Goal: Information Seeking & Learning: Learn about a topic

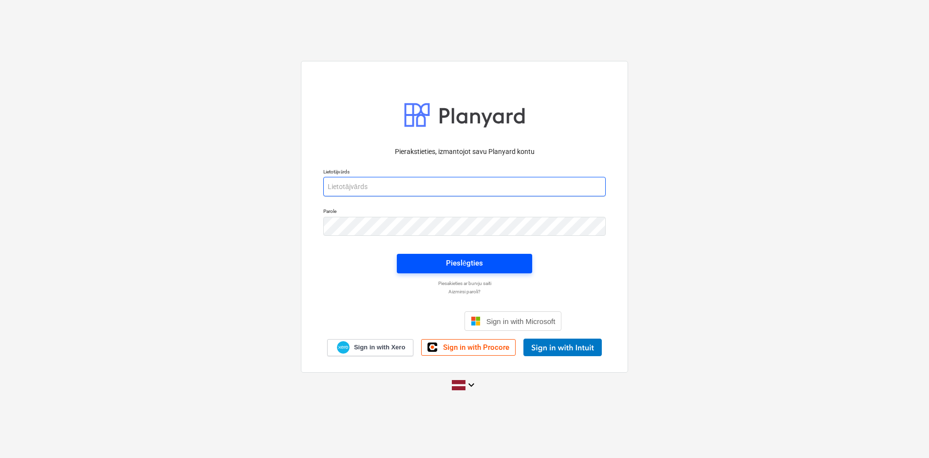
type input "[PERSON_NAME][EMAIL_ADDRESS][PERSON_NAME][DOMAIN_NAME]"
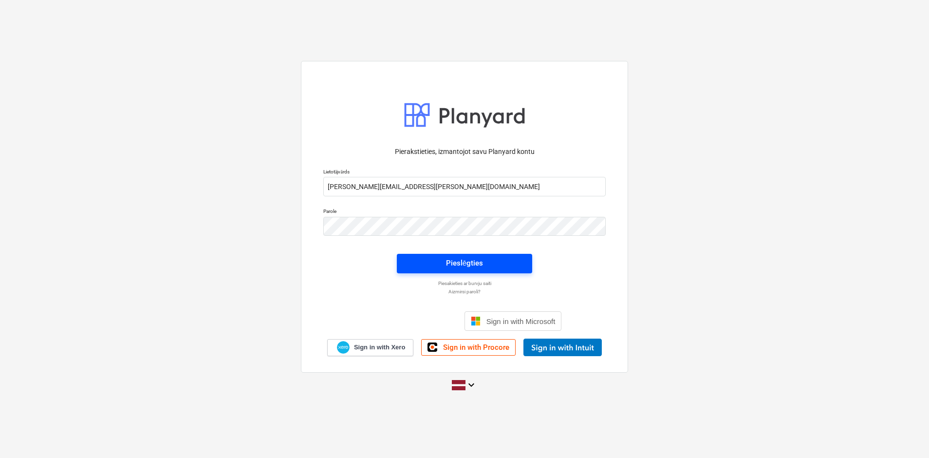
click at [489, 257] on span "Pieslēgties" at bounding box center [465, 263] width 112 height 13
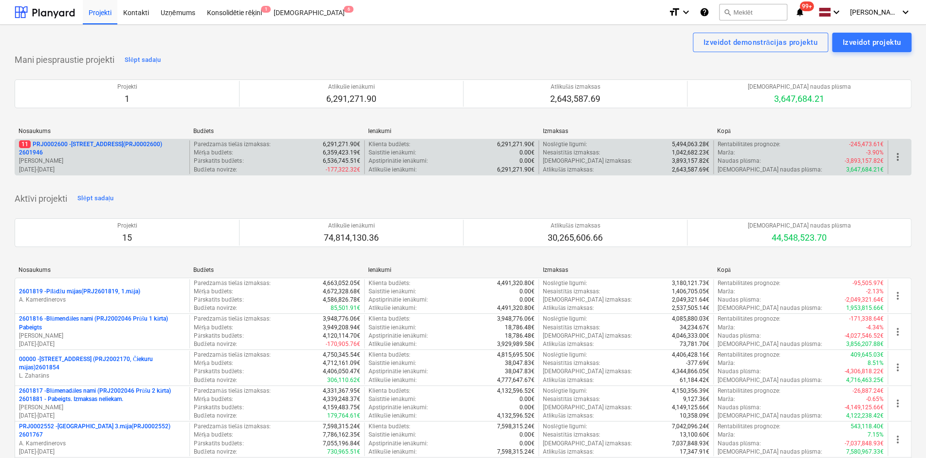
drag, startPoint x: 103, startPoint y: 157, endPoint x: 104, endPoint y: 145, distance: 12.3
click at [104, 145] on p "11 PRJ0002600 - [STREET_ADDRESS](PRJ0002600) 2601946" at bounding box center [102, 148] width 167 height 17
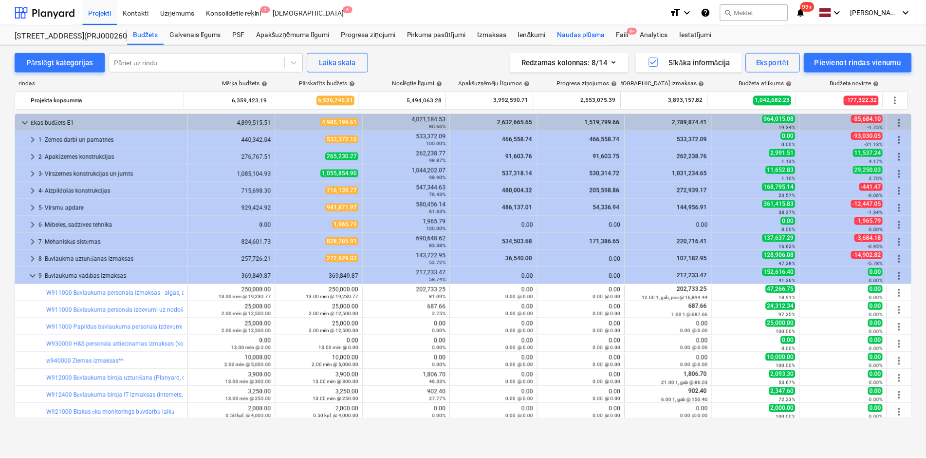
scroll to position [97, 0]
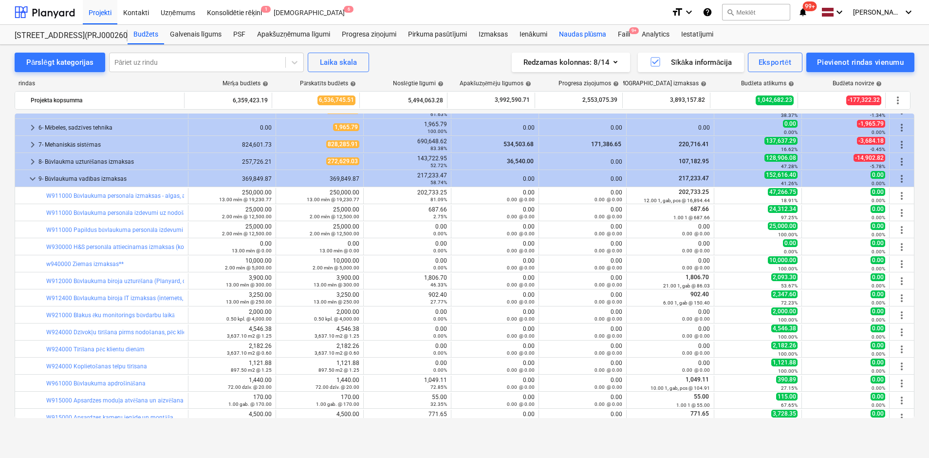
click at [573, 35] on div "Naudas plūsma" at bounding box center [582, 34] width 59 height 19
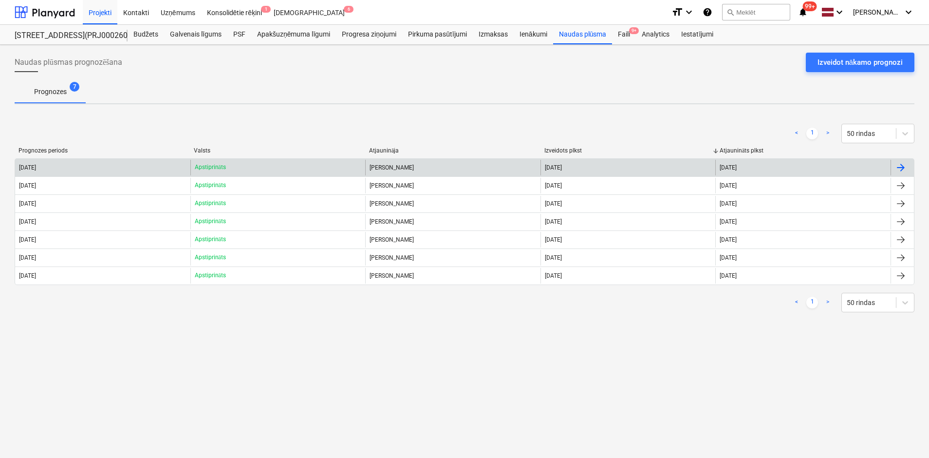
click at [40, 160] on div "[DATE]" at bounding box center [102, 168] width 175 height 16
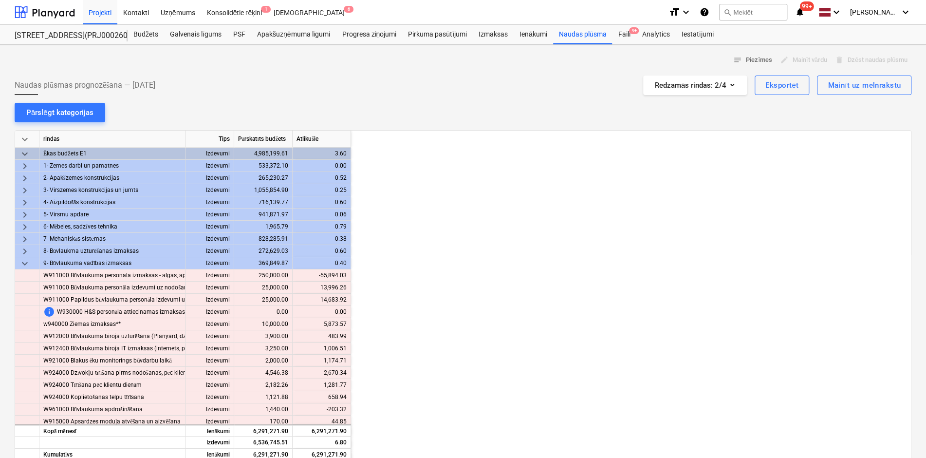
scroll to position [0, 974]
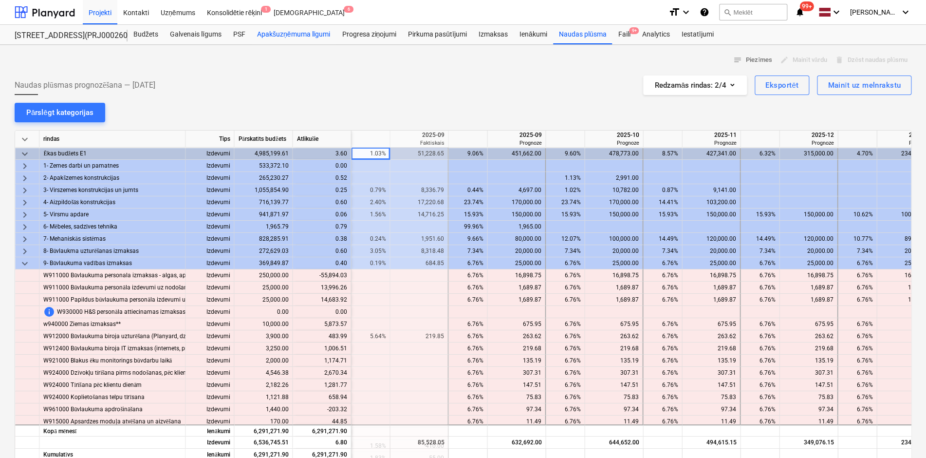
click at [271, 32] on div "Apakšuzņēmuma līgumi" at bounding box center [293, 34] width 85 height 19
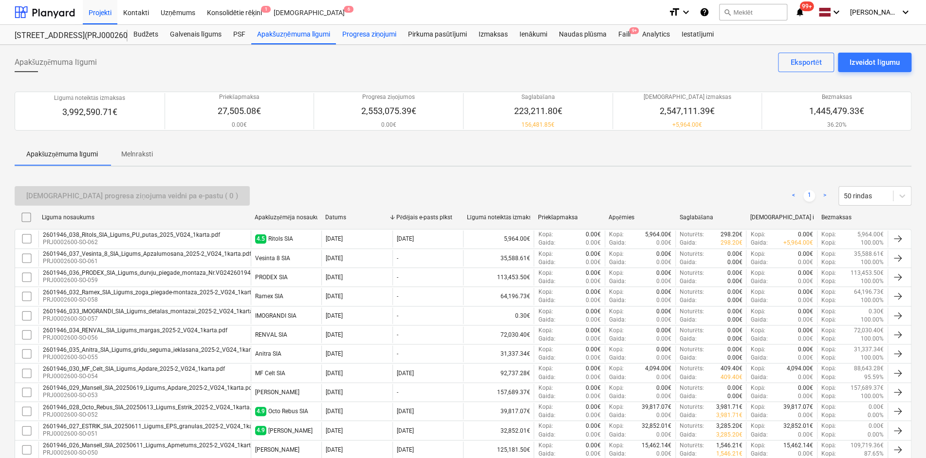
click at [364, 32] on div "Progresa ziņojumi" at bounding box center [369, 34] width 66 height 19
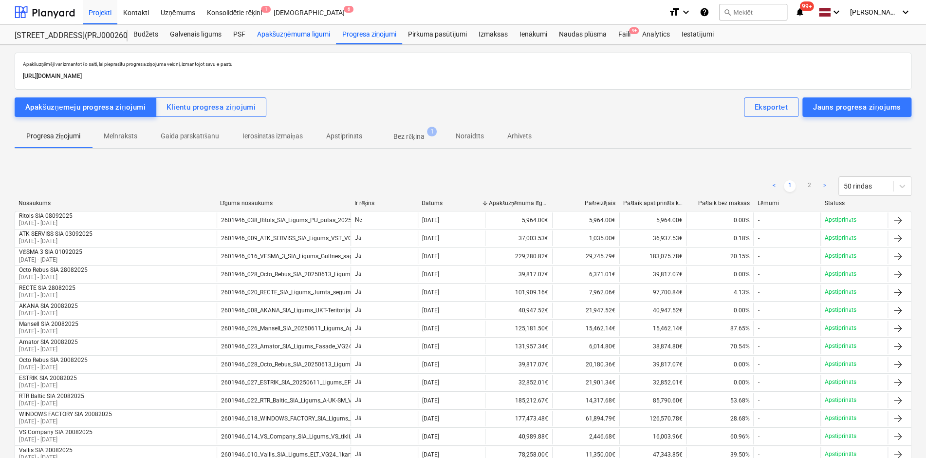
click at [276, 32] on div "Apakšuzņēmuma līgumi" at bounding box center [293, 34] width 85 height 19
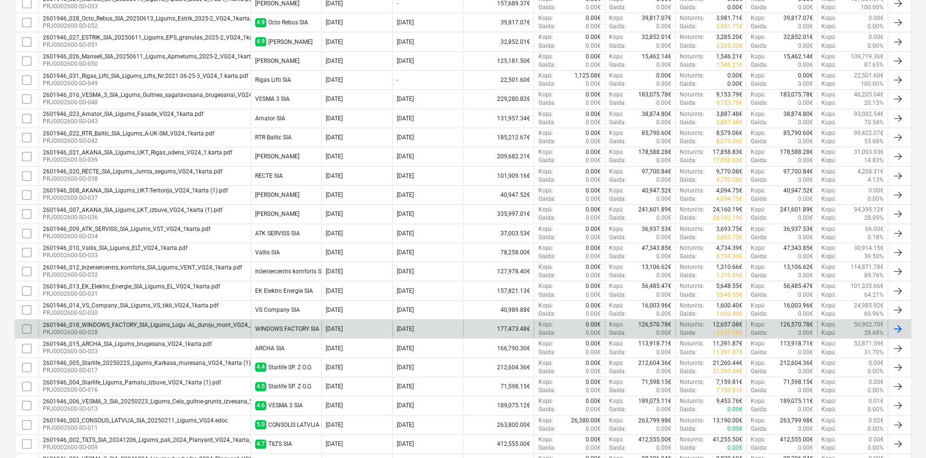
scroll to position [454, 0]
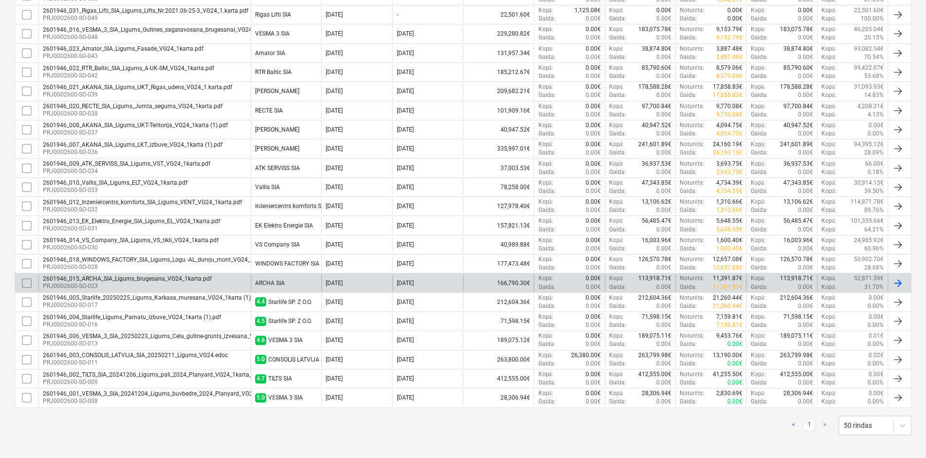
click at [116, 275] on div "2601946_015_ARCHA_SIA_Ligums_brugesana_VG24_1karta.pdf" at bounding box center [127, 278] width 169 height 7
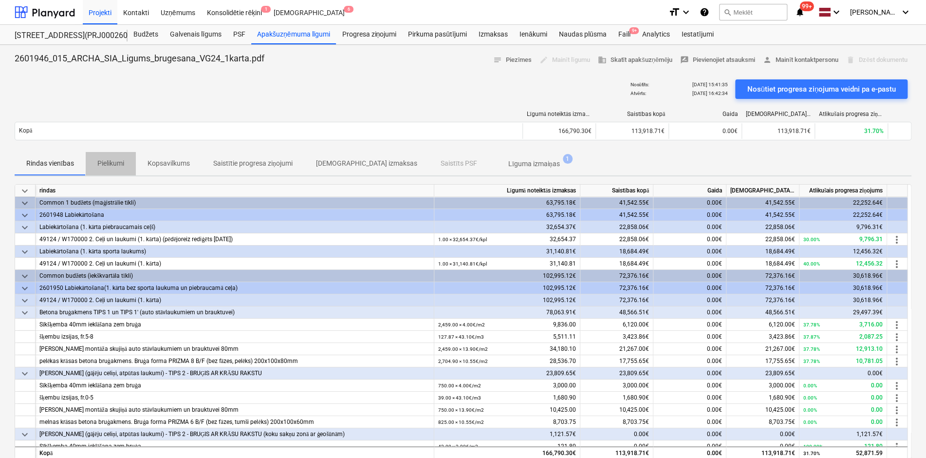
click at [115, 161] on p "Pielikumi" at bounding box center [110, 163] width 27 height 10
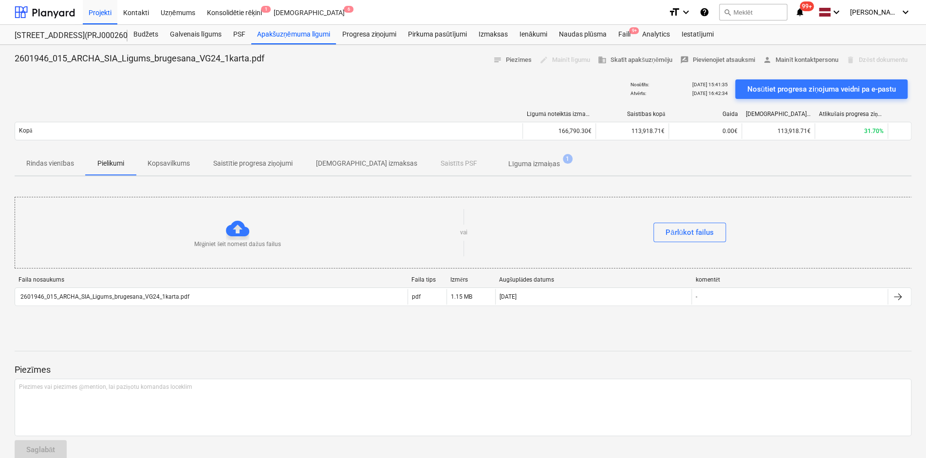
click at [170, 163] on p "Kopsavilkums" at bounding box center [169, 163] width 42 height 10
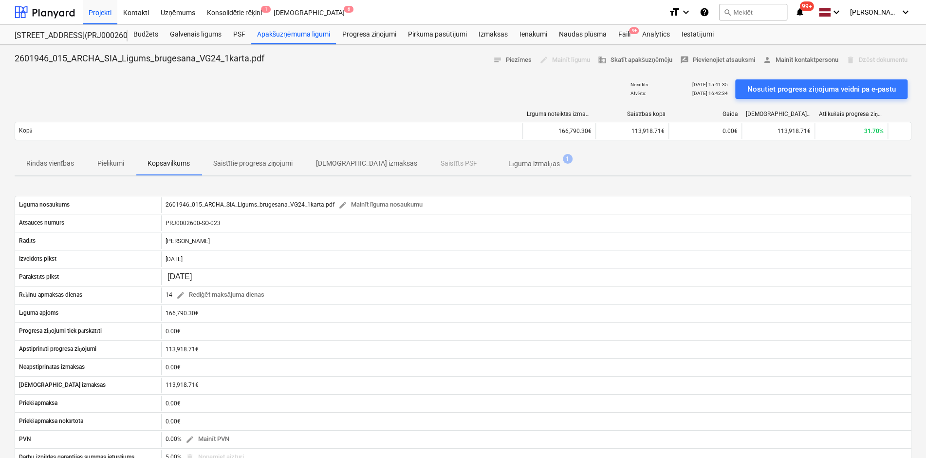
click at [256, 163] on p "Saistītie progresa ziņojumi" at bounding box center [252, 163] width 79 height 10
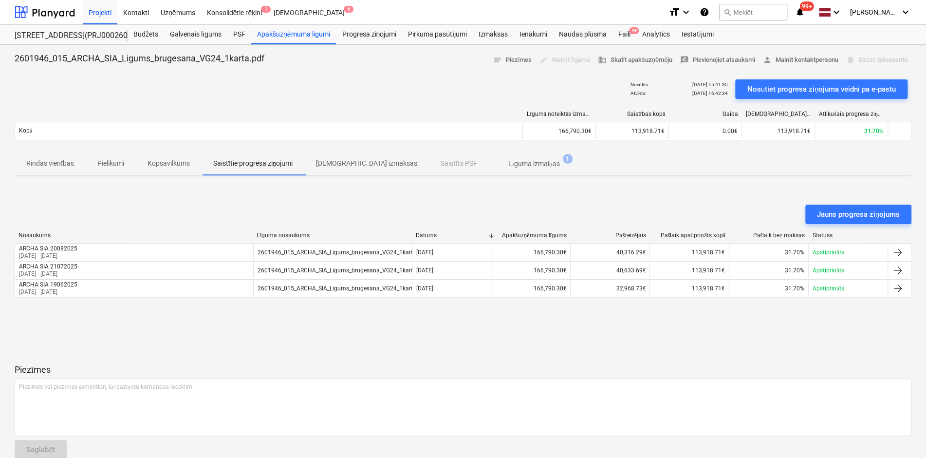
click at [66, 162] on p "Rindas vienības" at bounding box center [50, 163] width 48 height 10
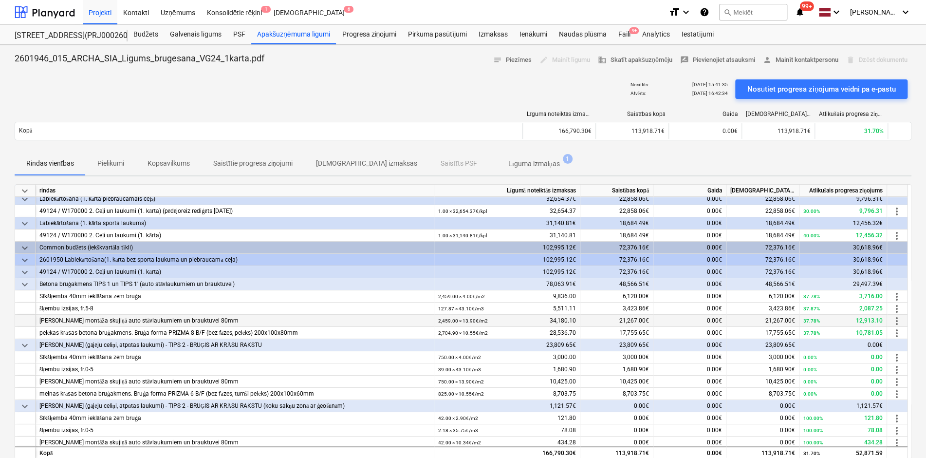
scroll to position [43, 0]
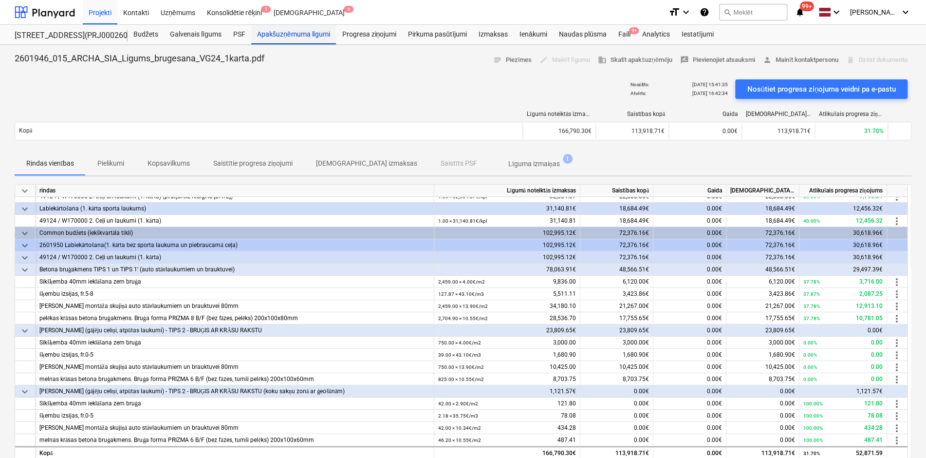
click at [271, 37] on div "Apakšuzņēmuma līgumi" at bounding box center [293, 34] width 85 height 19
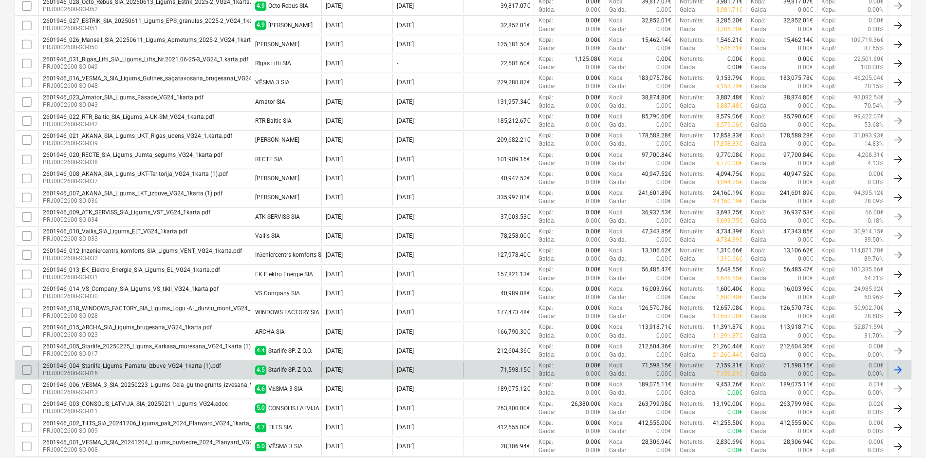
scroll to position [356, 0]
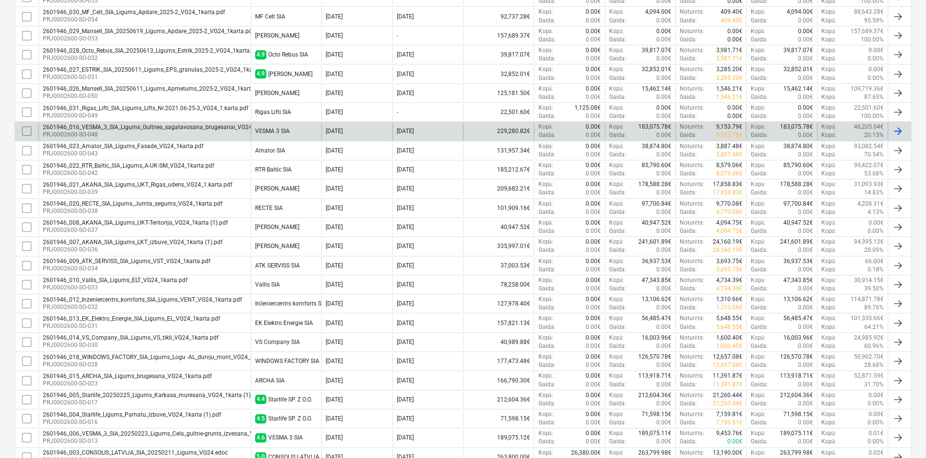
click at [114, 126] on div "2601946_016_VESMA_3_SIA_Ligums_Gultnes_sagatavosana_brugesanai_VG24_1karta.pdf" at bounding box center [162, 127] width 239 height 7
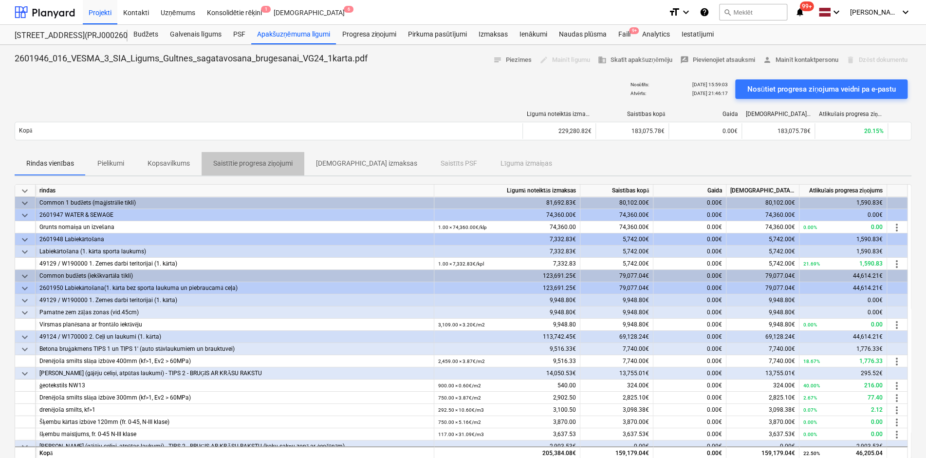
click at [237, 164] on p "Saistītie progresa ziņojumi" at bounding box center [252, 163] width 79 height 10
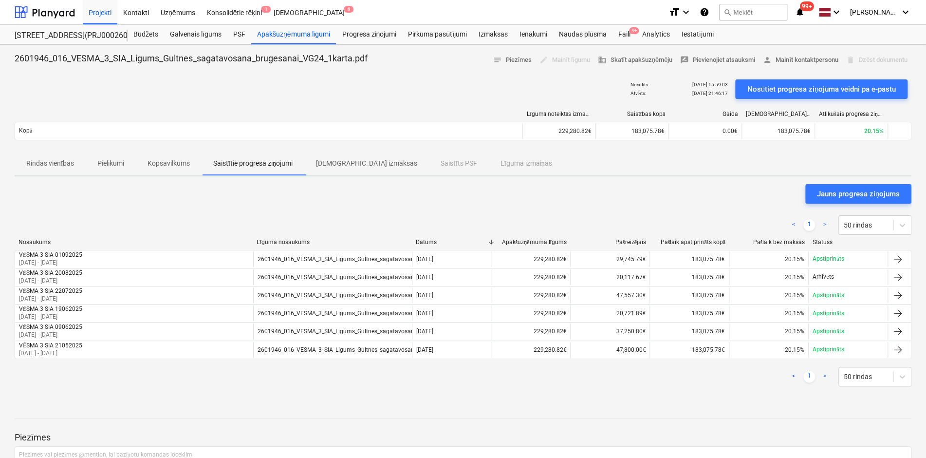
click at [659, 388] on div "< 1 > 50 rindas Nosaukums Līguma nosaukums Datums Apakšuzņēmuma līgums Pašreizē…" at bounding box center [463, 301] width 897 height 194
click at [175, 164] on p "Kopsavilkums" at bounding box center [169, 163] width 42 height 10
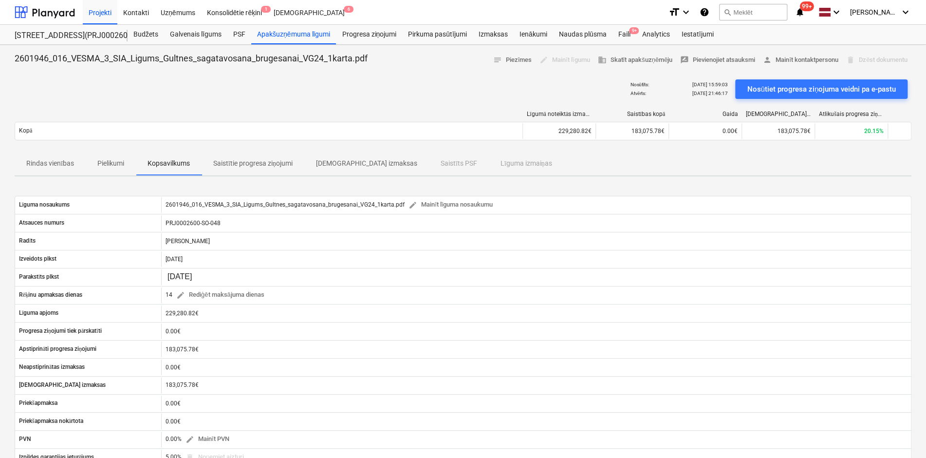
click at [115, 162] on p "Pielikumi" at bounding box center [110, 163] width 27 height 10
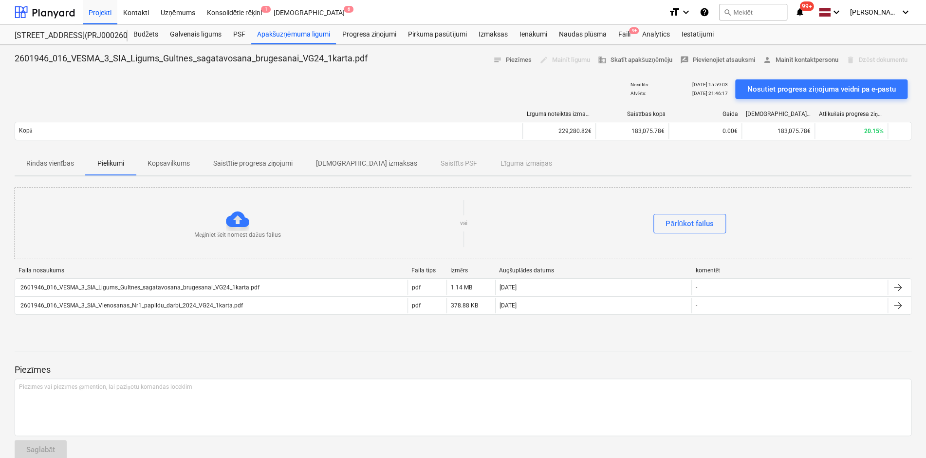
click at [50, 163] on p "Rindas vienības" at bounding box center [50, 163] width 48 height 10
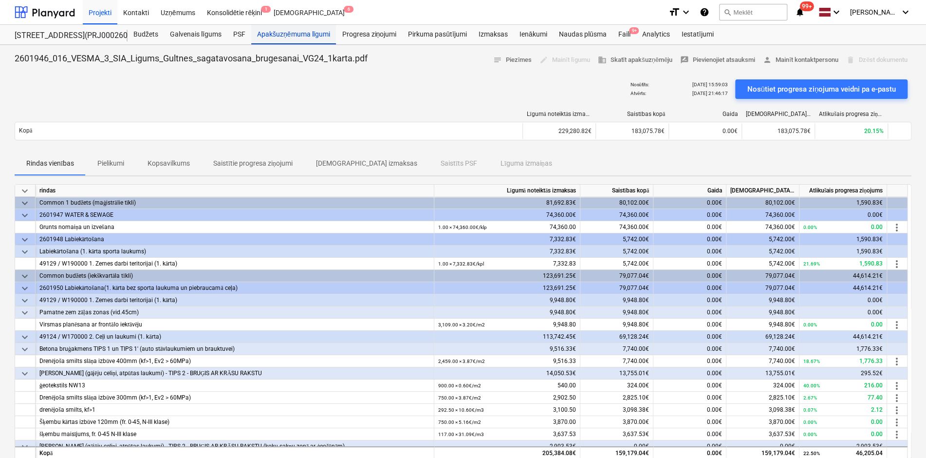
click at [296, 32] on div "Apakšuzņēmuma līgumi" at bounding box center [293, 34] width 85 height 19
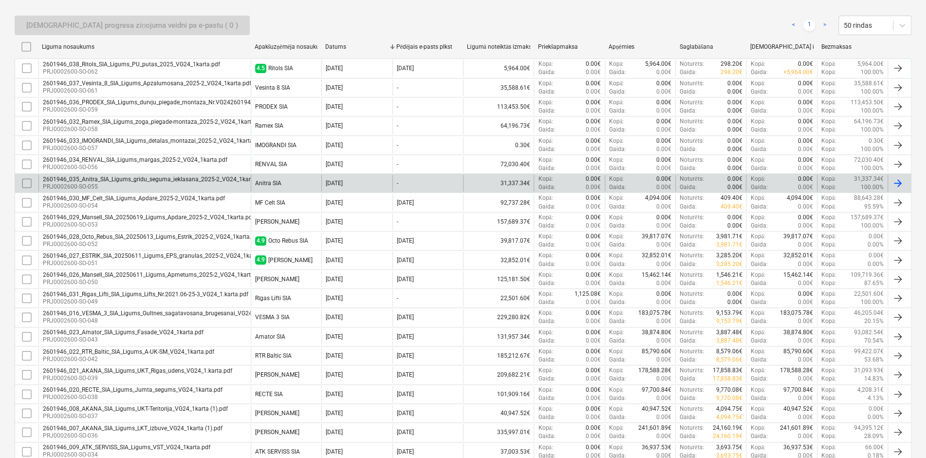
scroll to position [259, 0]
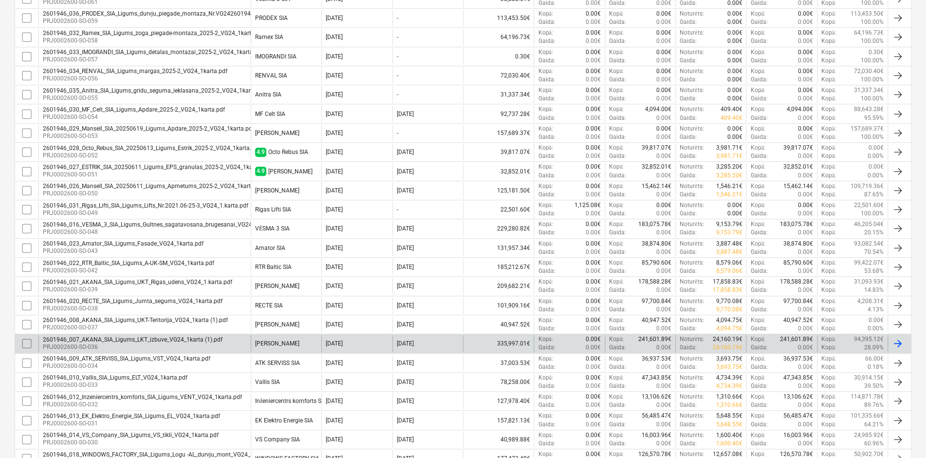
click at [97, 336] on div "2601946_007_AKANA_SIA_Ligums_LKT_izbuve_VG24_1karta (1).pdf" at bounding box center [133, 339] width 180 height 7
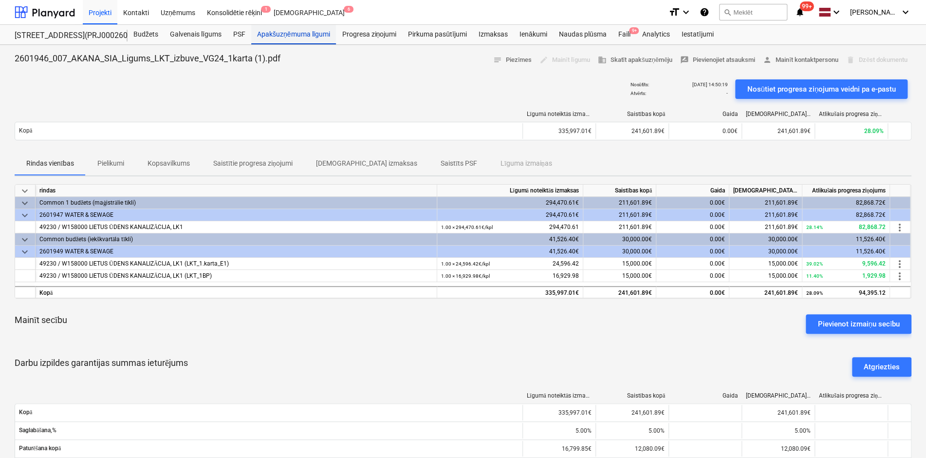
click at [285, 31] on div "Apakšuzņēmuma līgumi" at bounding box center [293, 34] width 85 height 19
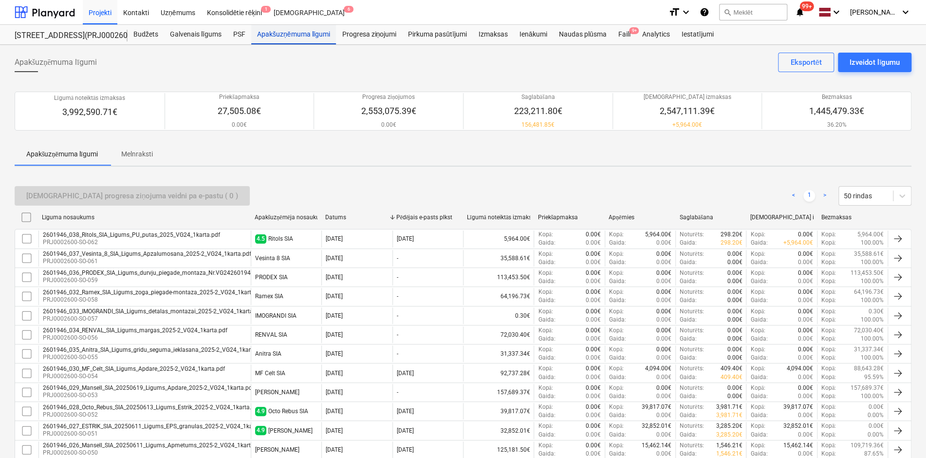
click at [291, 36] on div "Apakšuzņēmuma līgumi" at bounding box center [293, 34] width 85 height 19
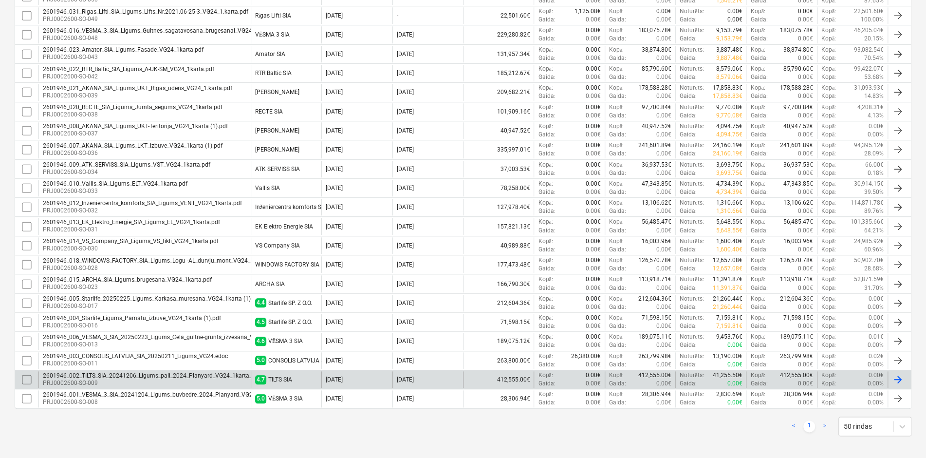
scroll to position [454, 0]
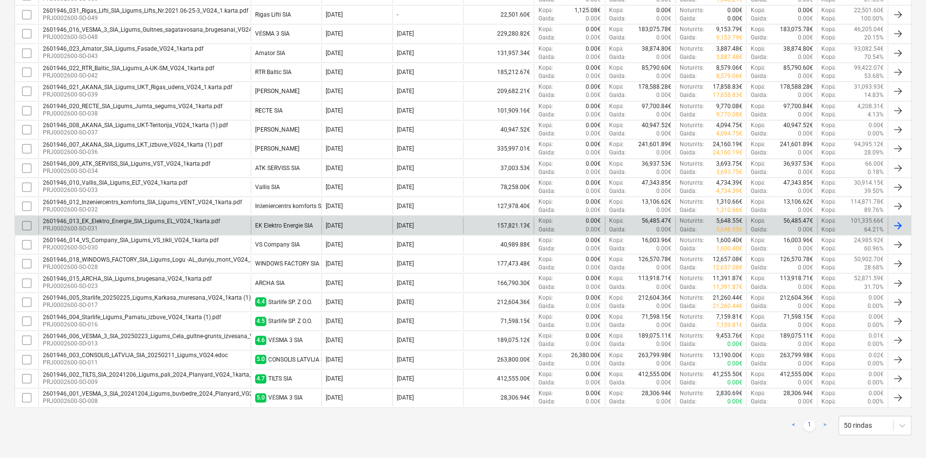
click at [127, 217] on div "2601946_013_EK_Elektro_Energie_SIA_Ligums_EL_VG24_1karta.pdf PRJ0002600-SO-031" at bounding box center [144, 225] width 212 height 17
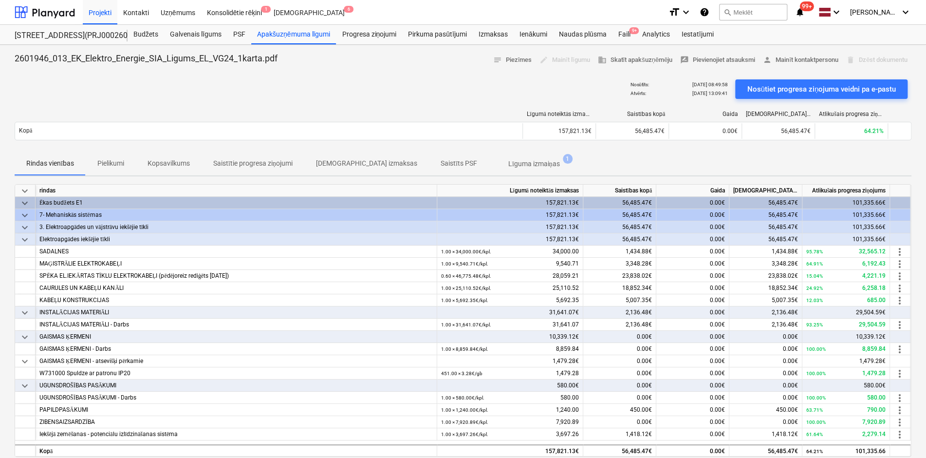
click at [272, 164] on p "Saistītie progresa ziņojumi" at bounding box center [252, 163] width 79 height 10
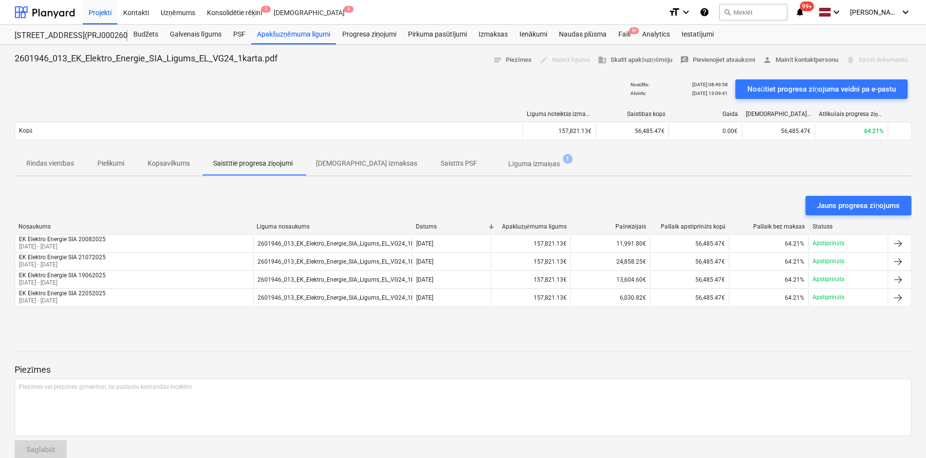
drag, startPoint x: 852, startPoint y: 372, endPoint x: 835, endPoint y: 360, distance: 20.7
click at [852, 372] on p "Piezīmes" at bounding box center [463, 370] width 897 height 12
click at [285, 36] on div "Apakšuzņēmuma līgumi" at bounding box center [293, 34] width 85 height 19
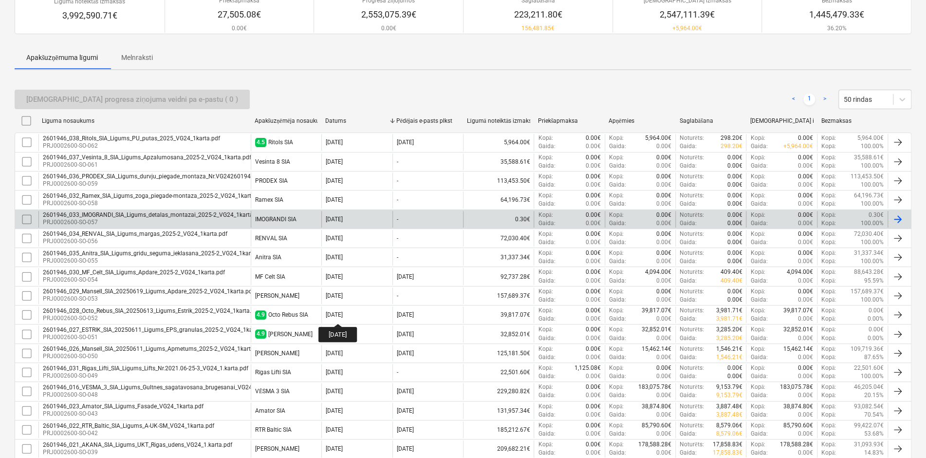
scroll to position [243, 0]
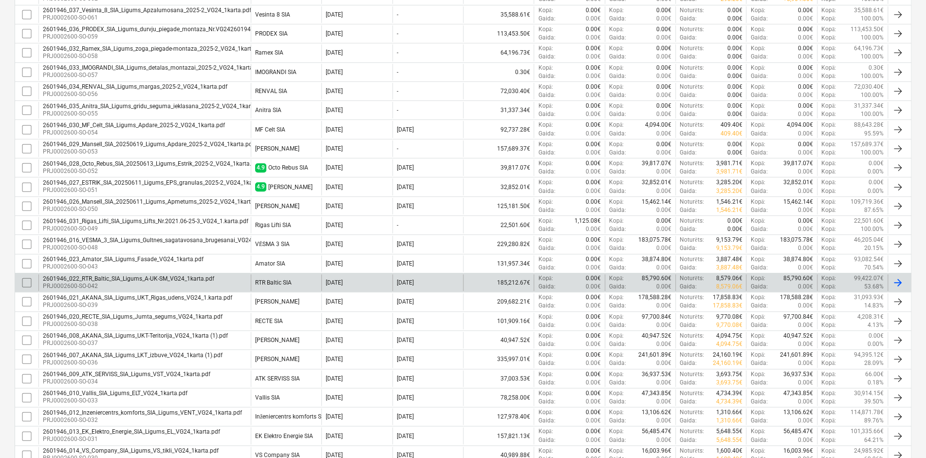
click at [149, 279] on div "2601946_022_RTR_Baltic_SIA_Ligums_A-UK-SM_VG24_1karta.pdf" at bounding box center [128, 278] width 171 height 7
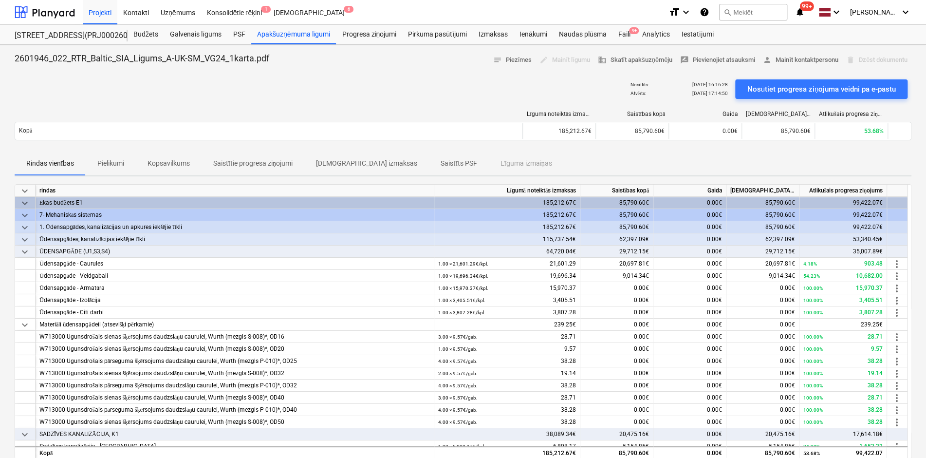
click at [238, 164] on p "Saistītie progresa ziņojumi" at bounding box center [252, 163] width 79 height 10
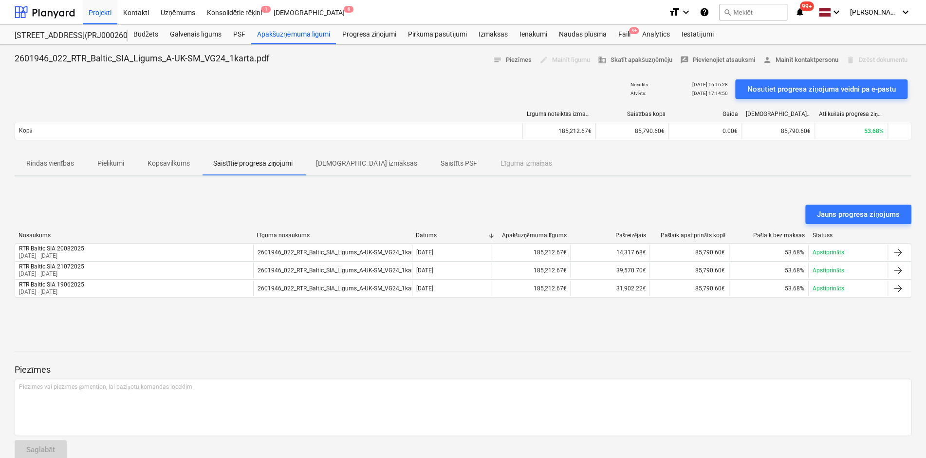
drag, startPoint x: 742, startPoint y: 160, endPoint x: 710, endPoint y: 118, distance: 52.2
click at [742, 160] on div "Rindas vienības Pielikumi Kopsavilkums Saistītie progresa ziņojumi Saistītās iz…" at bounding box center [463, 163] width 897 height 23
click at [625, 35] on div "Faili 9+" at bounding box center [624, 34] width 24 height 19
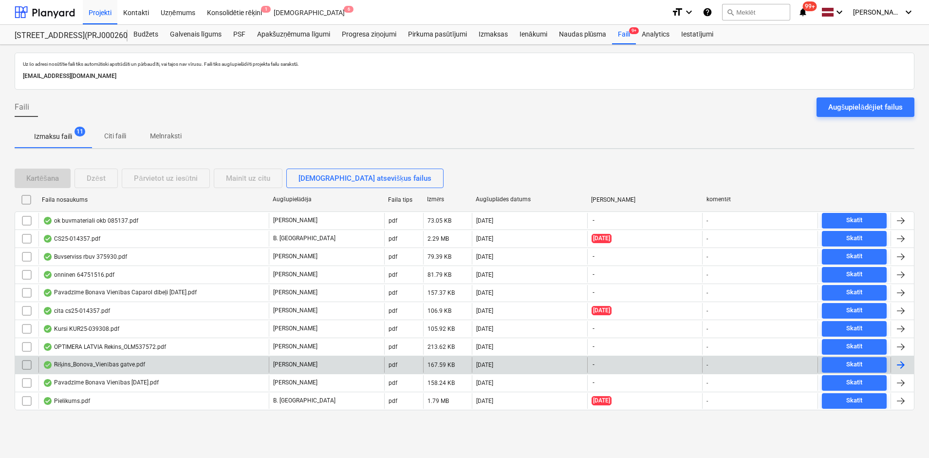
click at [67, 362] on div "Rēķins_Bonova_Vienības gatve.pdf" at bounding box center [94, 365] width 102 height 8
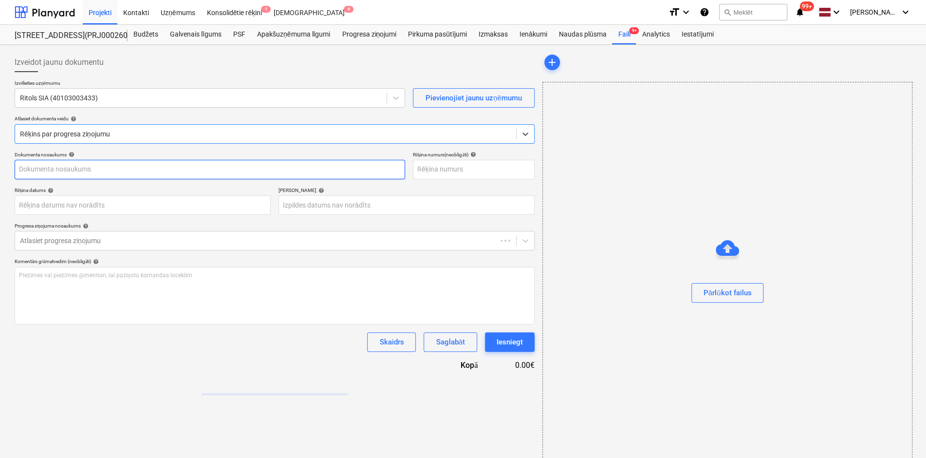
type input "2025-100"
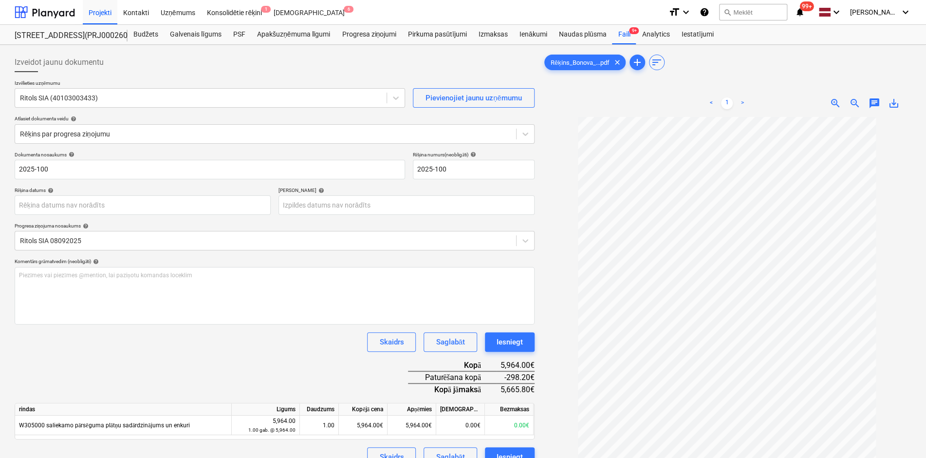
click at [812, 84] on div at bounding box center [726, 84] width 369 height 4
click at [278, 30] on div "Apakšuzņēmuma līgumi" at bounding box center [293, 34] width 85 height 19
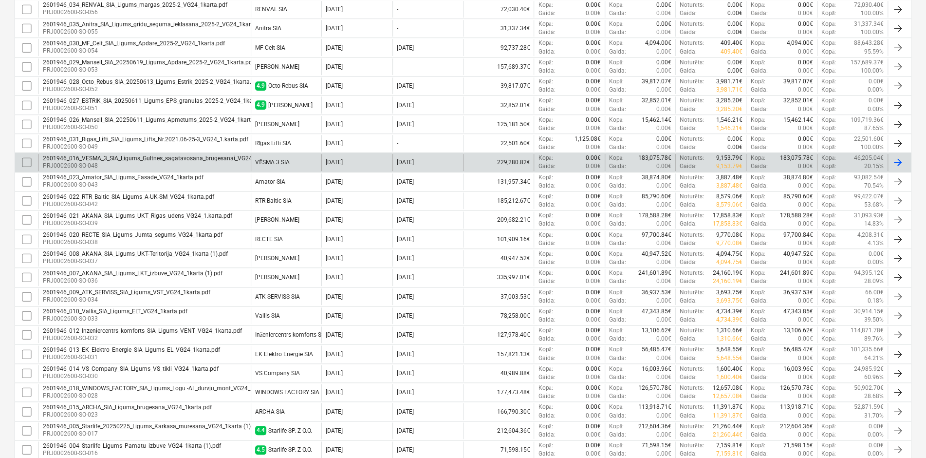
scroll to position [341, 0]
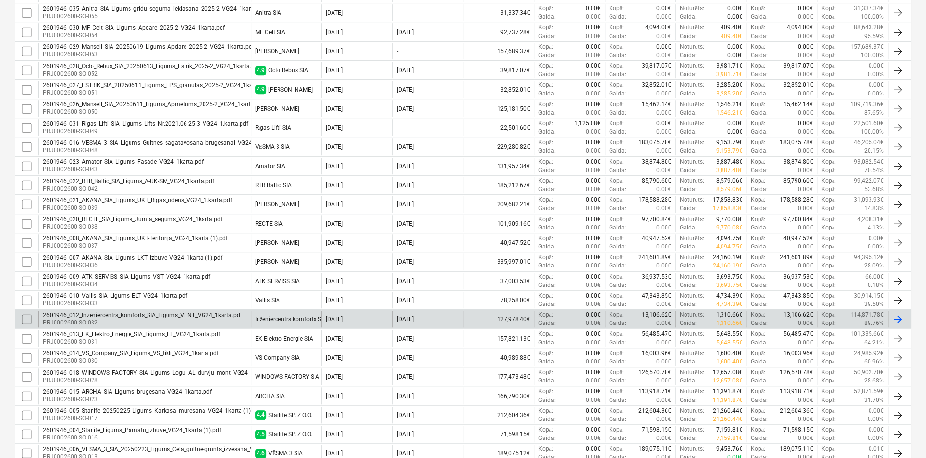
click at [110, 318] on p "PRJ0002600-SO-032" at bounding box center [142, 322] width 199 height 8
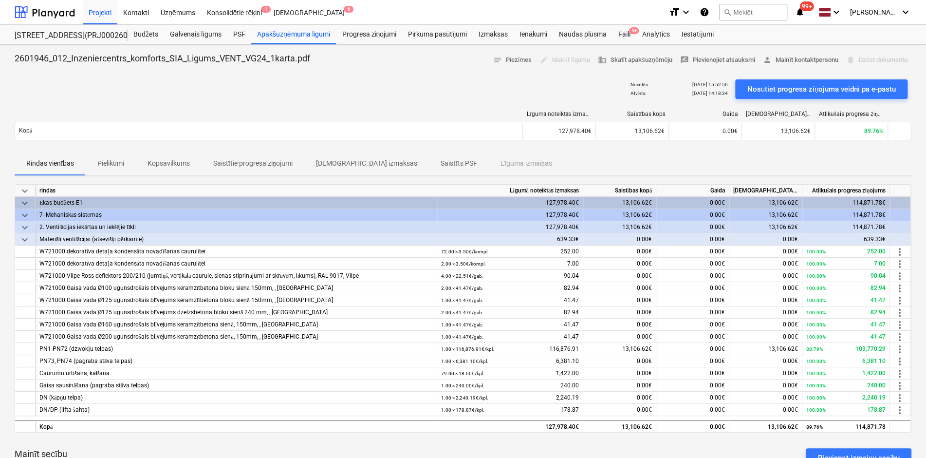
click at [253, 164] on p "Saistītie progresa ziņojumi" at bounding box center [252, 163] width 79 height 10
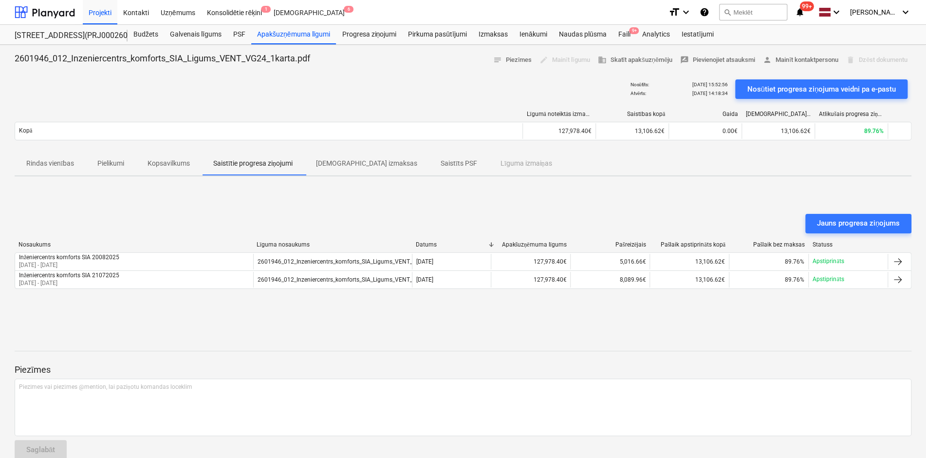
click at [723, 328] on div "Jauns progresa ziņojums Nosaukums Līguma nosaukums Datums Apakšuzņēmuma līgums …" at bounding box center [463, 257] width 897 height 146
click at [304, 37] on div "Apakšuzņēmuma līgumi" at bounding box center [293, 34] width 85 height 19
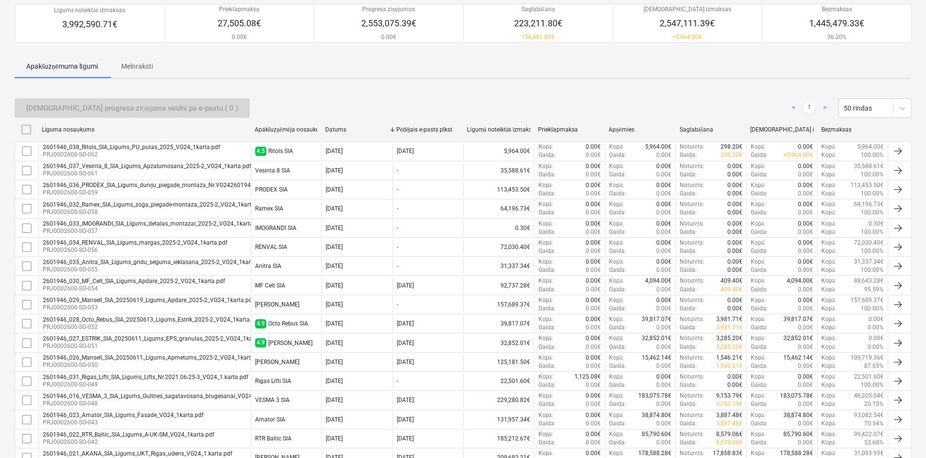
scroll to position [195, 0]
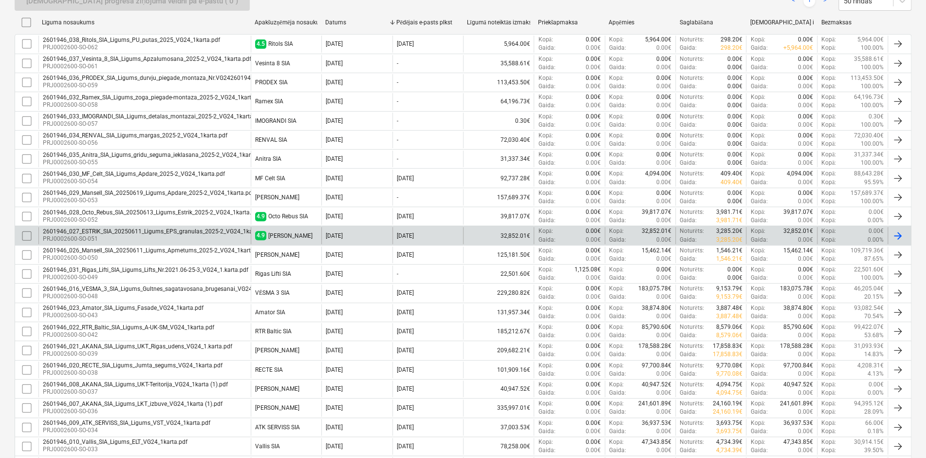
click at [107, 235] on p "PRJ0002600-SO-051" at bounding box center [156, 239] width 227 height 8
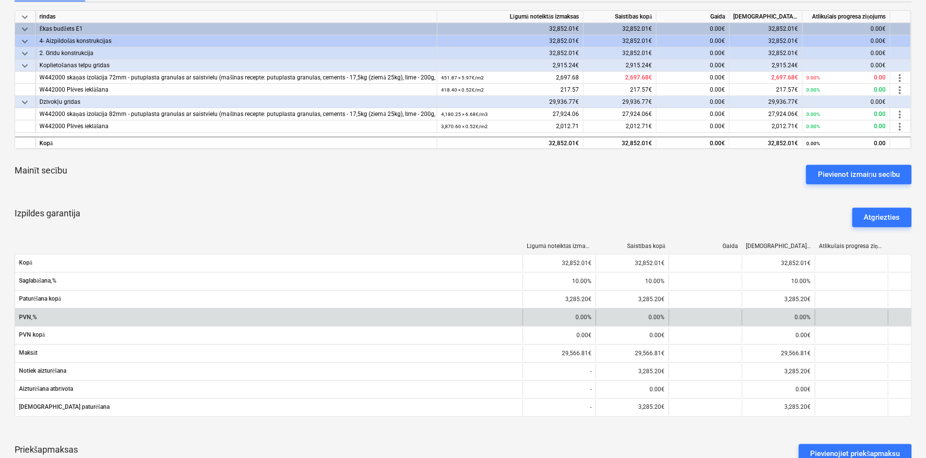
scroll to position [243, 0]
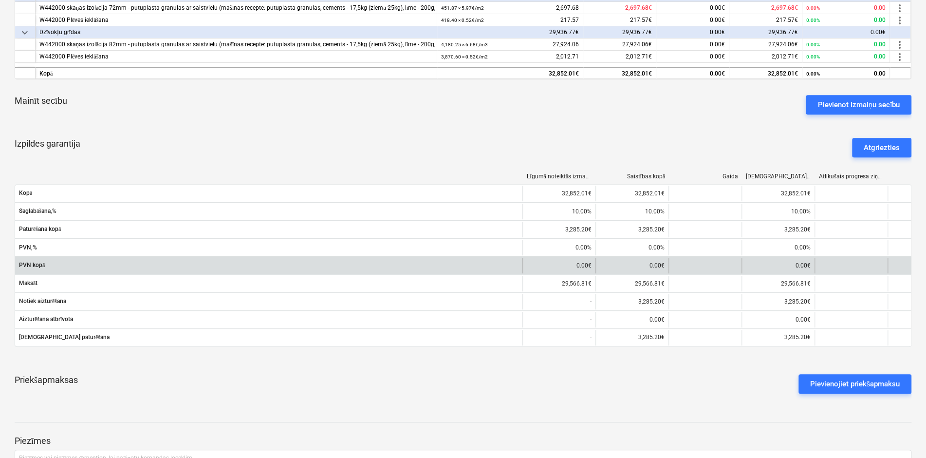
drag, startPoint x: 735, startPoint y: 413, endPoint x: 617, endPoint y: 260, distance: 193.4
click at [735, 413] on div at bounding box center [463, 413] width 897 height 8
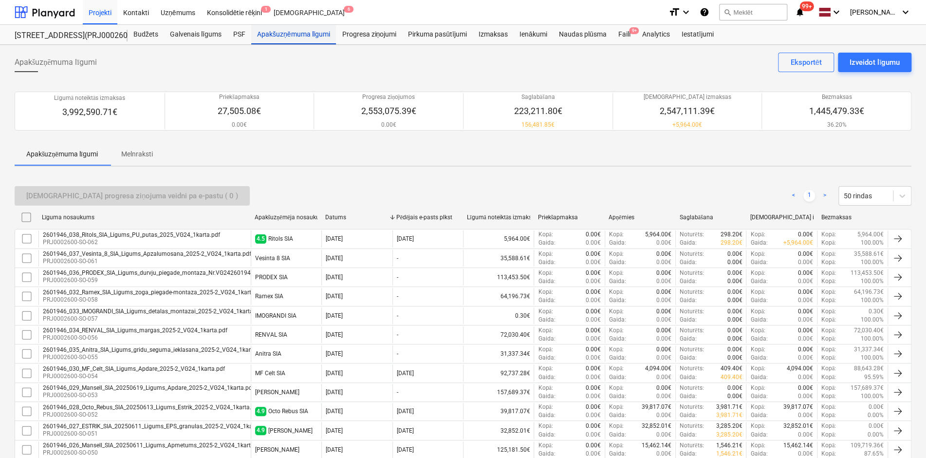
click at [292, 32] on div "Apakšuzņēmuma līgumi" at bounding box center [293, 34] width 85 height 19
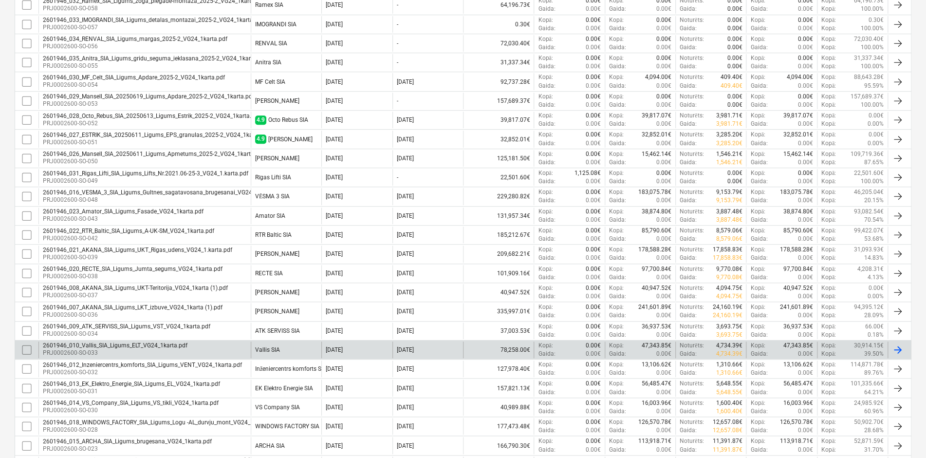
scroll to position [243, 0]
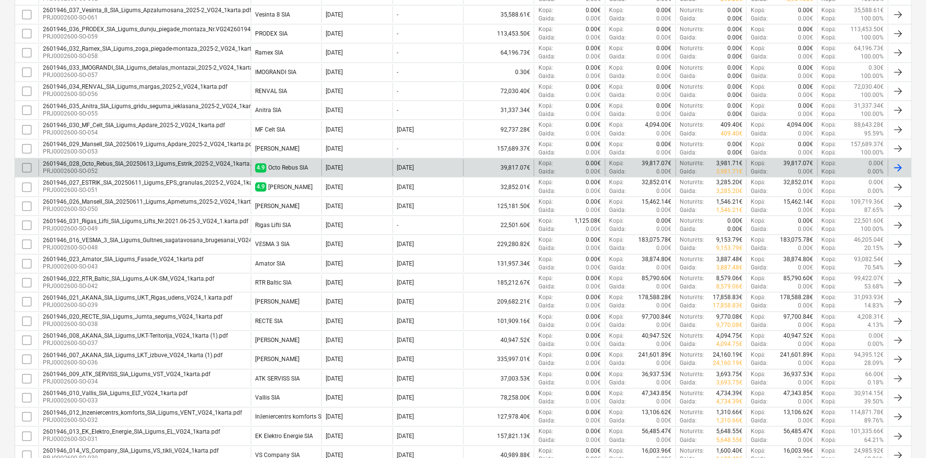
click at [150, 164] on div "2601946_028_Octo_Rebus_SIA_20250613_Ligums_Estrik_2025-2_VG24_1karta.pdf" at bounding box center [151, 163] width 217 height 7
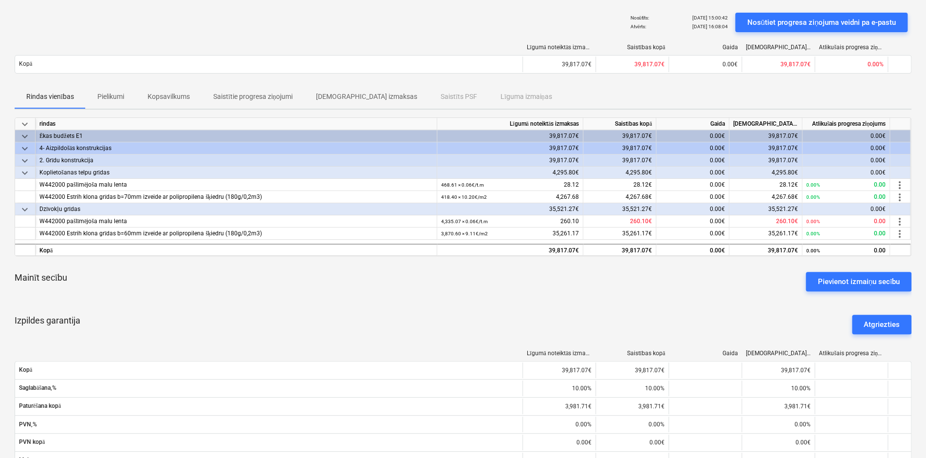
scroll to position [195, 0]
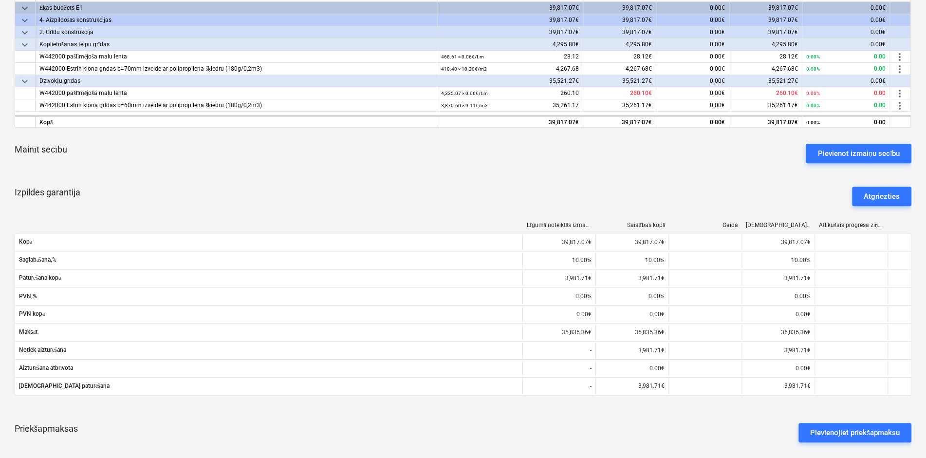
click at [674, 163] on div "Mainīt secību Pievienot izmaiņu secību" at bounding box center [463, 153] width 897 height 35
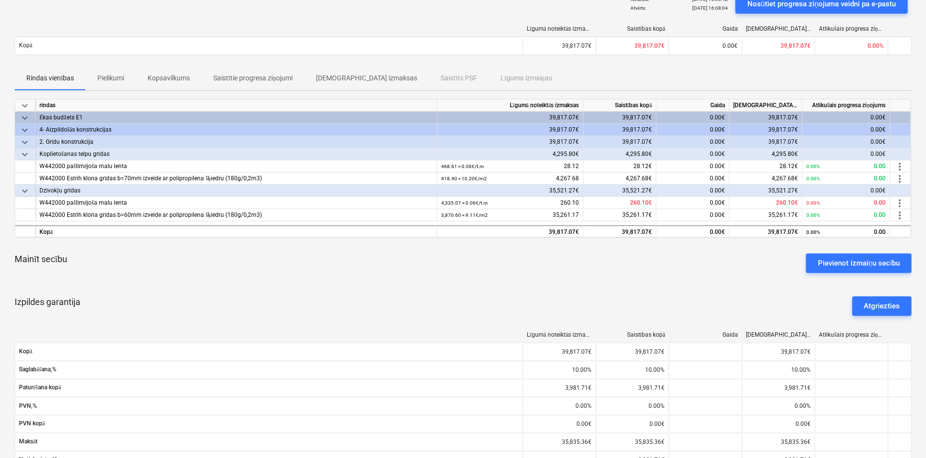
scroll to position [0, 0]
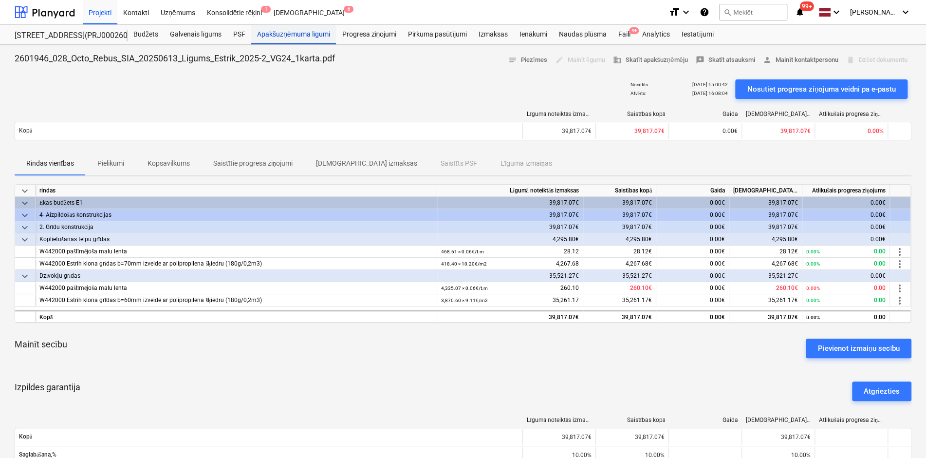
click at [316, 34] on div "Apakšuzņēmuma līgumi" at bounding box center [293, 34] width 85 height 19
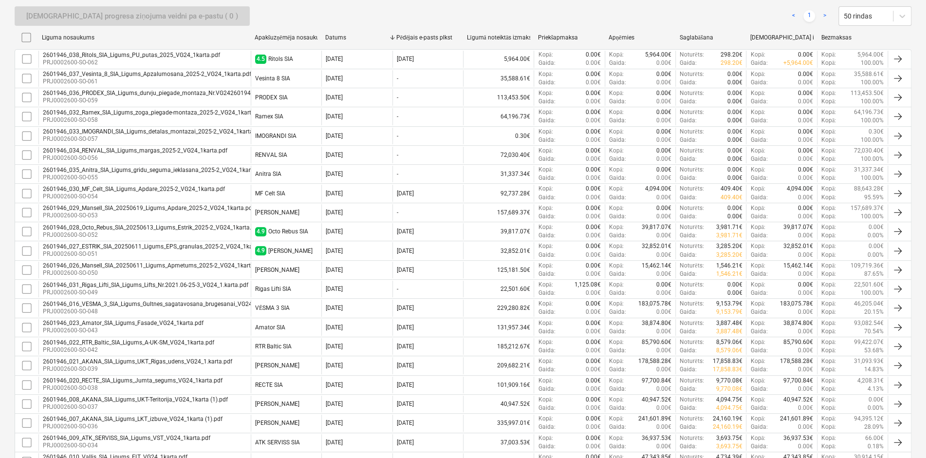
scroll to position [341, 0]
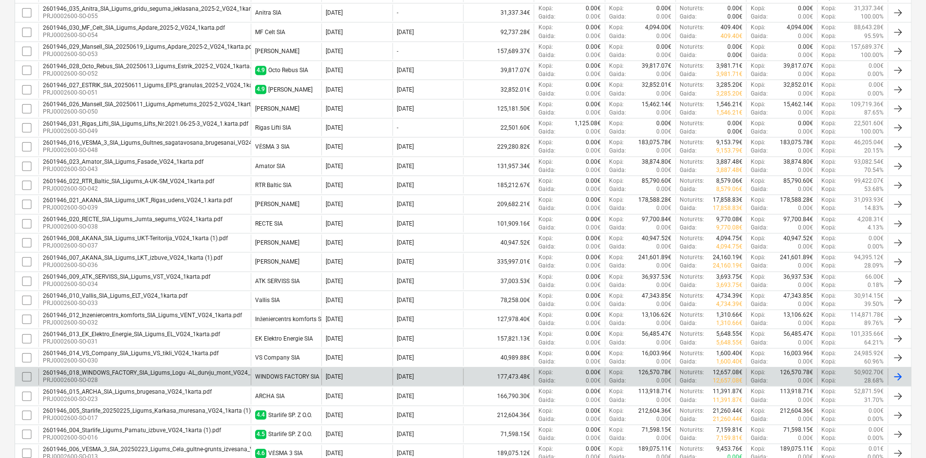
click at [95, 371] on div "2601946_018_WINDOWS_FACTORY_SIA_Ligums_Logu -AL_durvju_mont_VG24_1karta.pdf" at bounding box center [160, 372] width 235 height 7
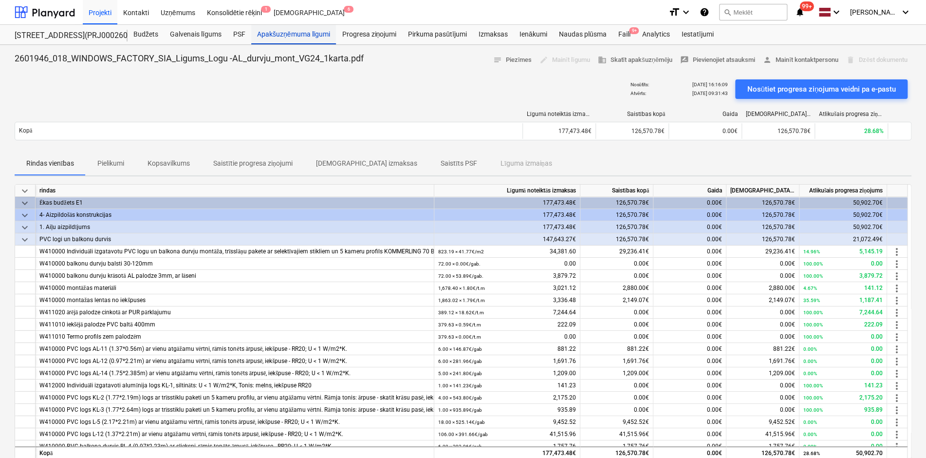
click at [275, 35] on div "Apakšuzņēmuma līgumi" at bounding box center [293, 34] width 85 height 19
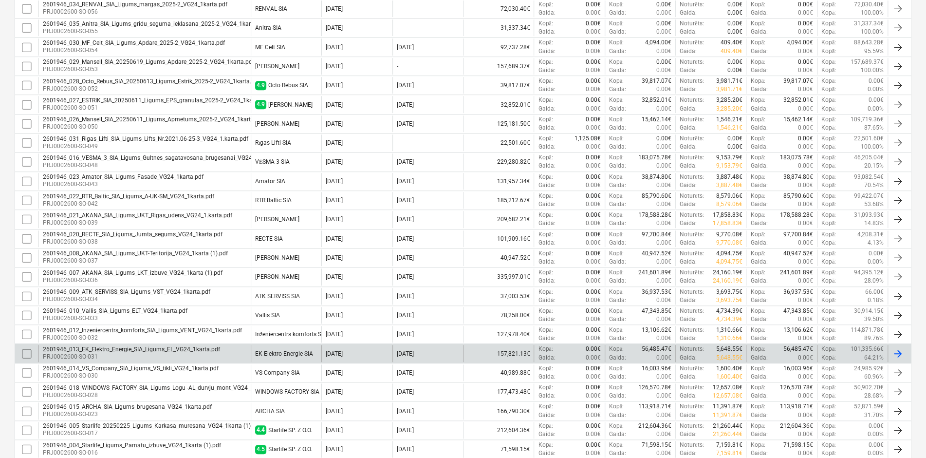
scroll to position [341, 0]
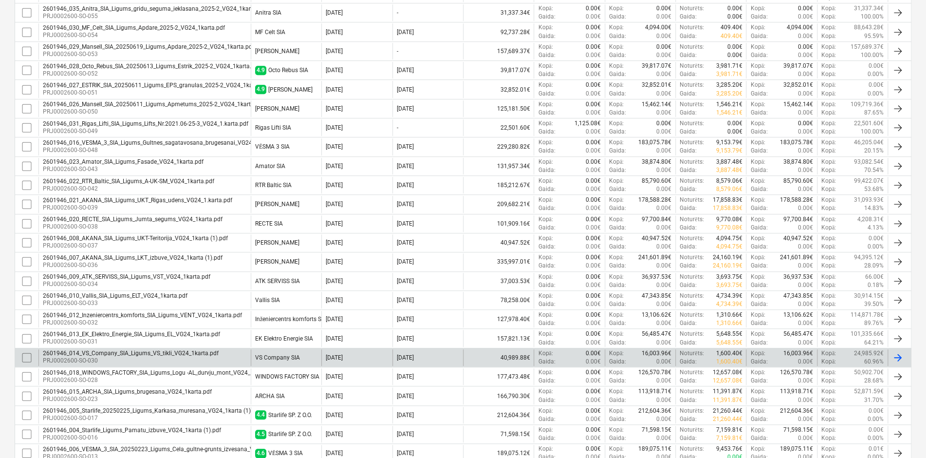
click at [109, 352] on div "2601946_014_VS_Company_SIA_Ligums_VS_tikli_VG24_1karta.pdf" at bounding box center [131, 353] width 176 height 7
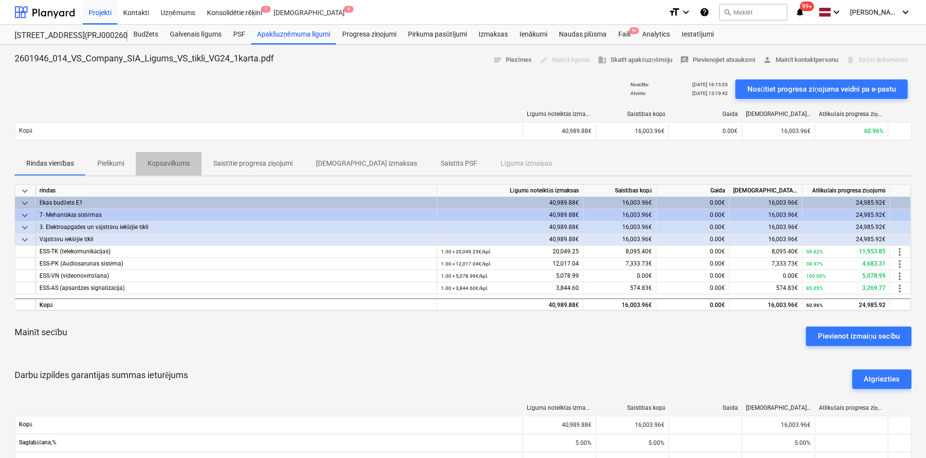
click at [181, 162] on p "Kopsavilkums" at bounding box center [169, 163] width 42 height 10
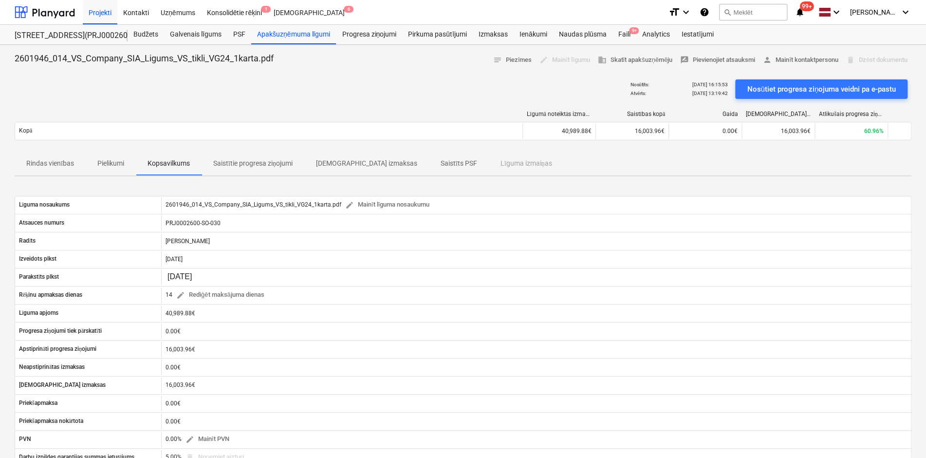
click at [245, 164] on p "Saistītie progresa ziņojumi" at bounding box center [252, 163] width 79 height 10
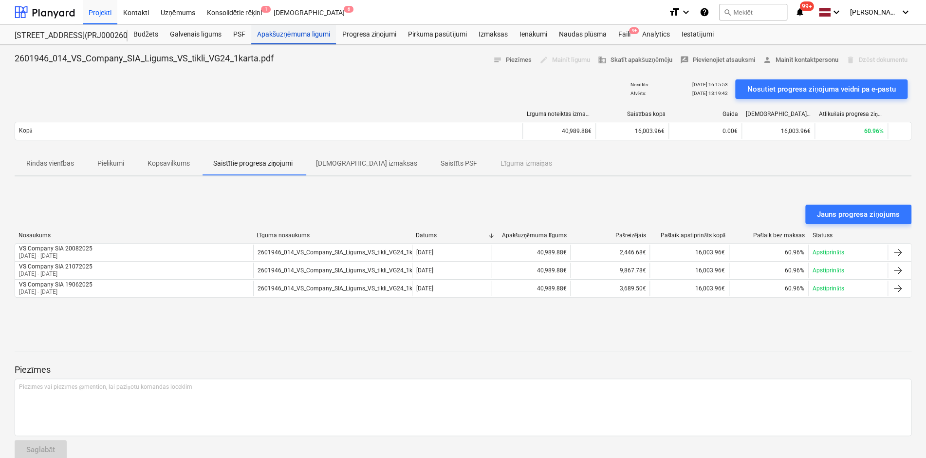
click at [311, 32] on div "Apakšuzņēmuma līgumi" at bounding box center [293, 34] width 85 height 19
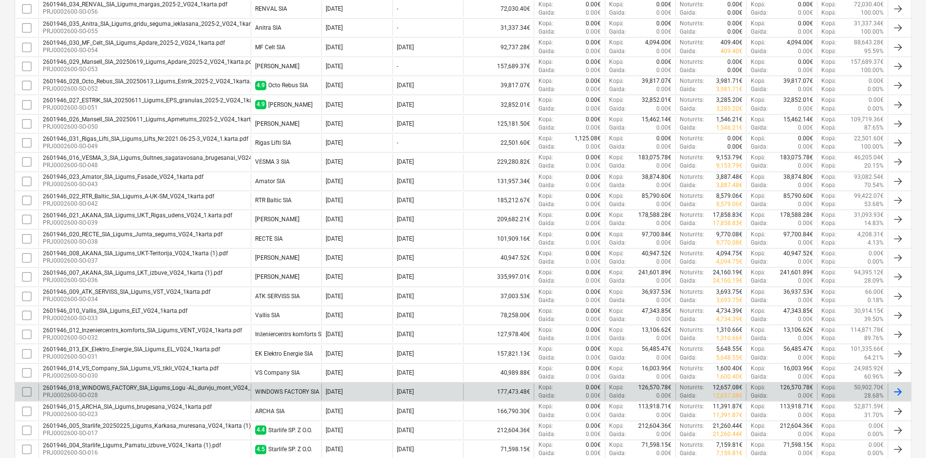
scroll to position [341, 0]
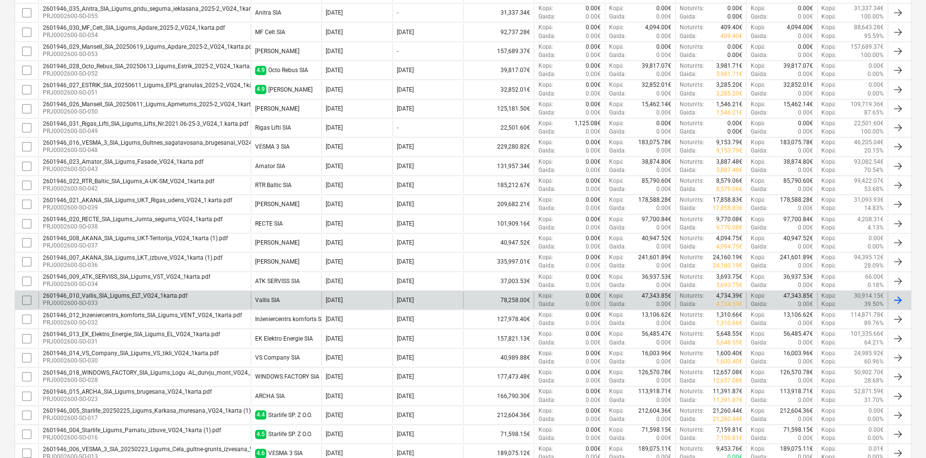
click at [126, 292] on div "2601946_010_Vallis_SIA_Ligums_ELT_VG24_1karta.pdf" at bounding box center [115, 295] width 145 height 7
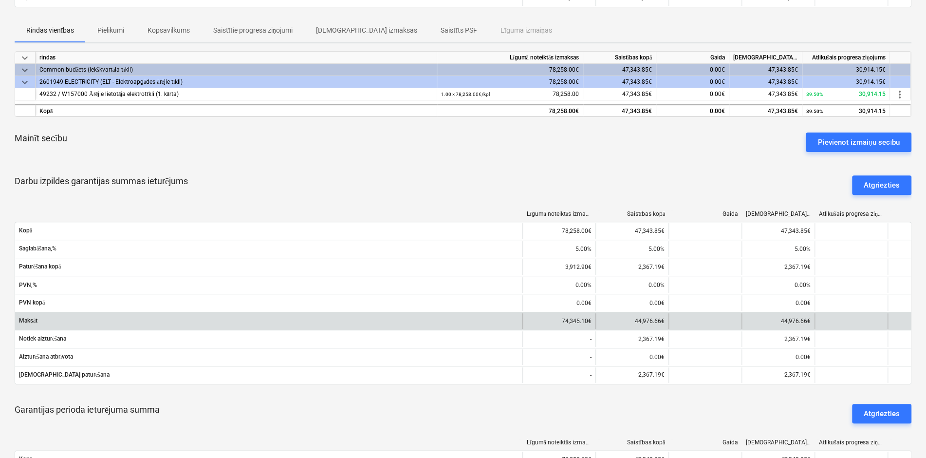
scroll to position [146, 0]
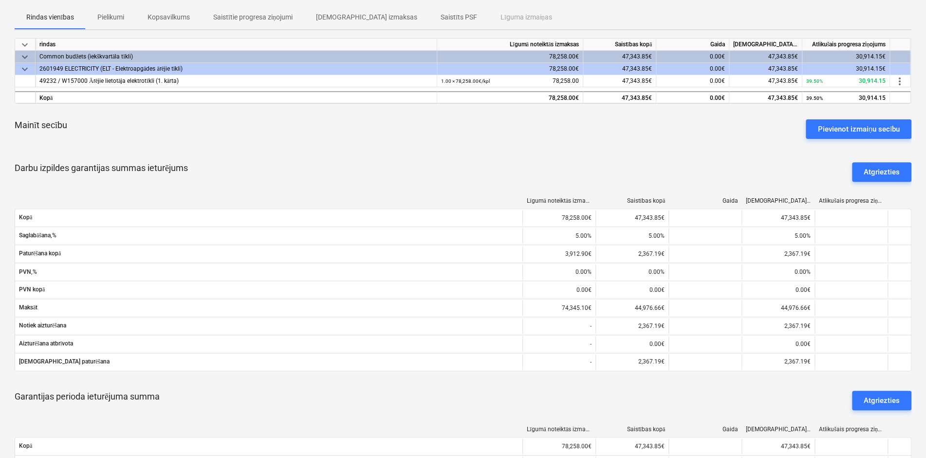
click at [260, 13] on p "Saistītie progresa ziņojumi" at bounding box center [252, 17] width 79 height 10
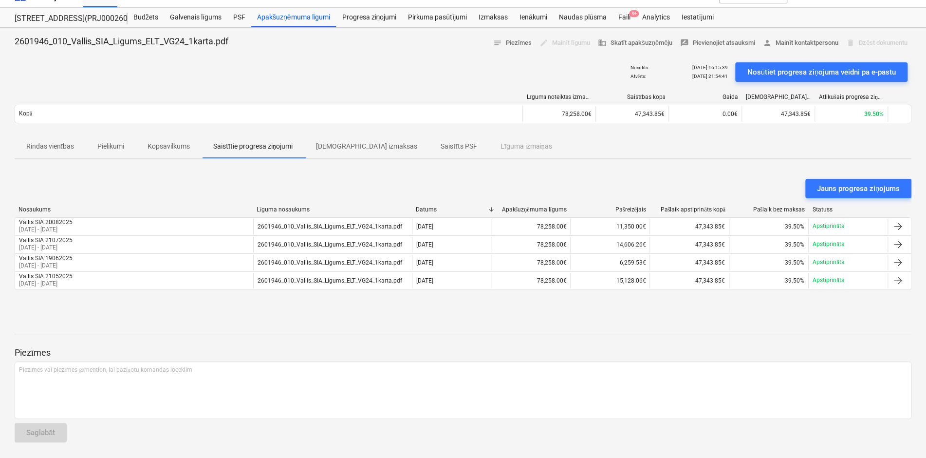
scroll to position [16, 0]
click at [709, 174] on div "Jauns progresa ziņojums Nosaukums Līguma nosaukums Datums Apakšuzņēmuma līgums …" at bounding box center [463, 241] width 897 height 146
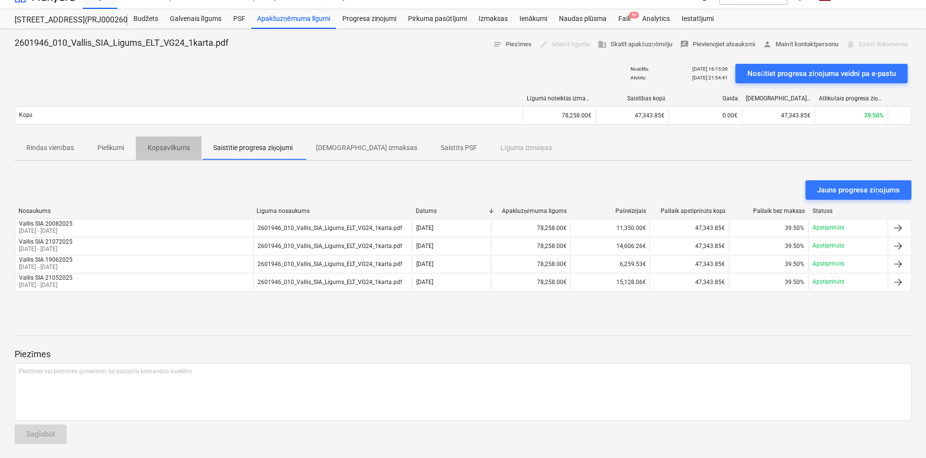
click at [162, 147] on p "Kopsavilkums" at bounding box center [169, 148] width 42 height 10
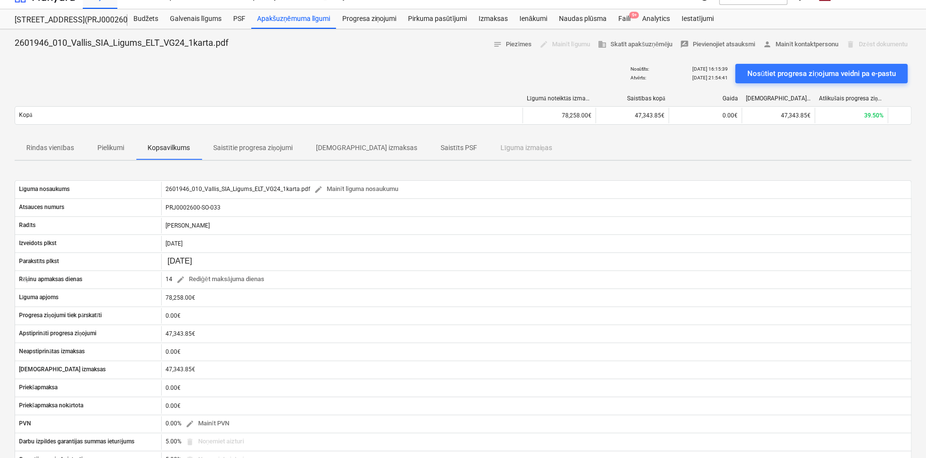
click at [122, 147] on p "Pielikumi" at bounding box center [110, 148] width 27 height 10
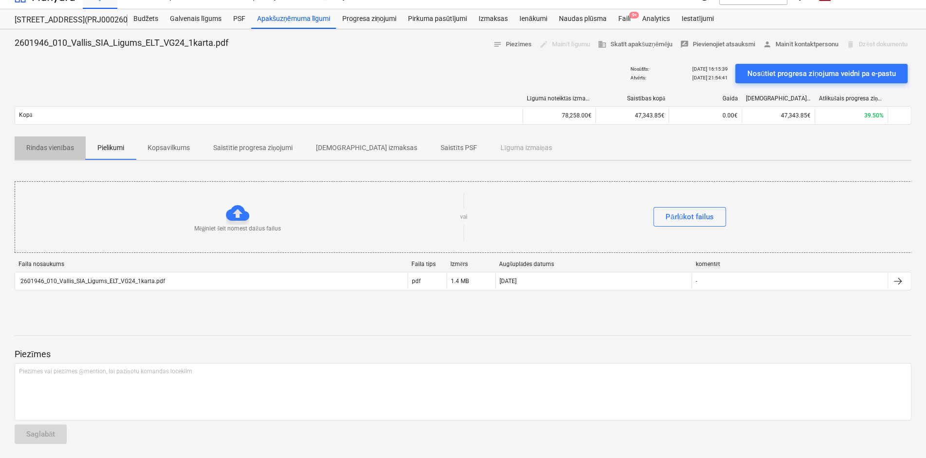
click at [48, 146] on p "Rindas vienības" at bounding box center [50, 148] width 48 height 10
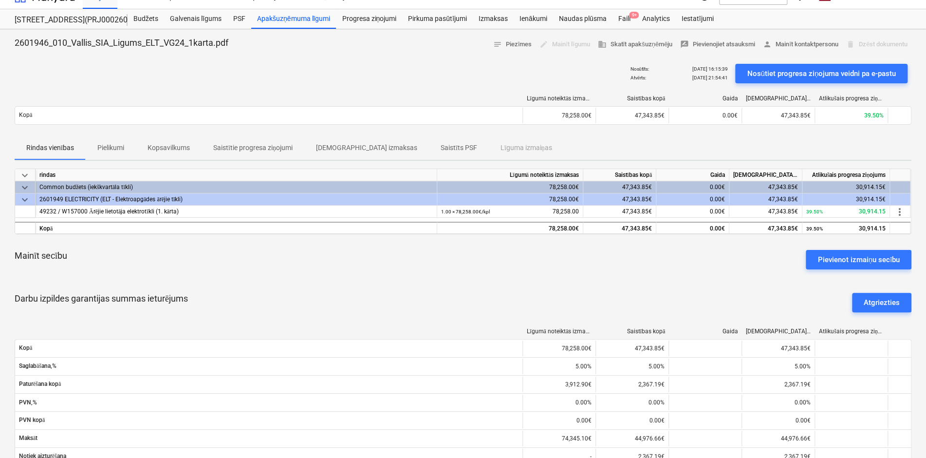
click at [322, 19] on div "Apakšuzņēmuma līgumi" at bounding box center [293, 18] width 85 height 19
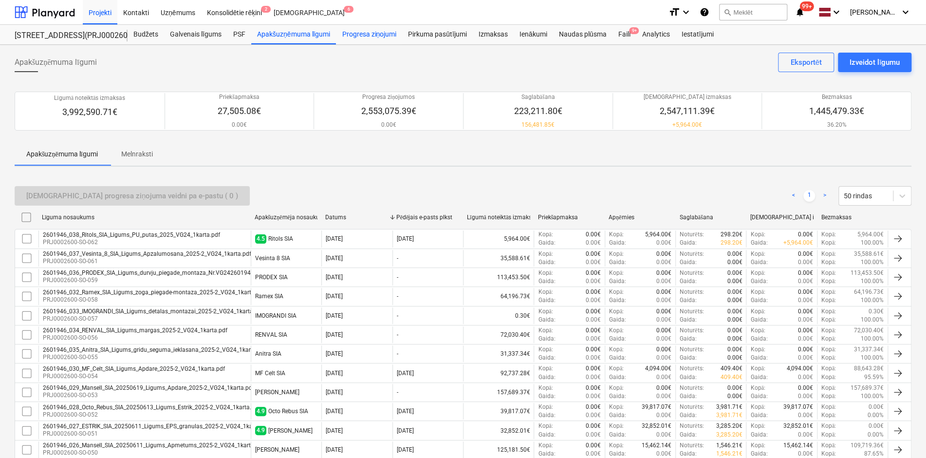
drag, startPoint x: 382, startPoint y: 35, endPoint x: 381, endPoint y: 41, distance: 6.3
click at [382, 35] on div "Progresa ziņojumi" at bounding box center [369, 34] width 66 height 19
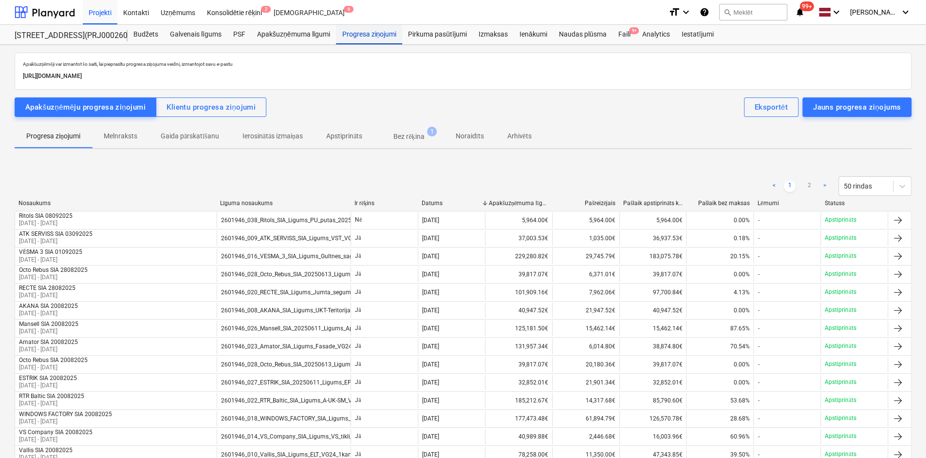
click at [355, 36] on div "Progresa ziņojumi" at bounding box center [369, 34] width 66 height 19
click at [571, 36] on div "Naudas plūsma" at bounding box center [582, 34] width 59 height 19
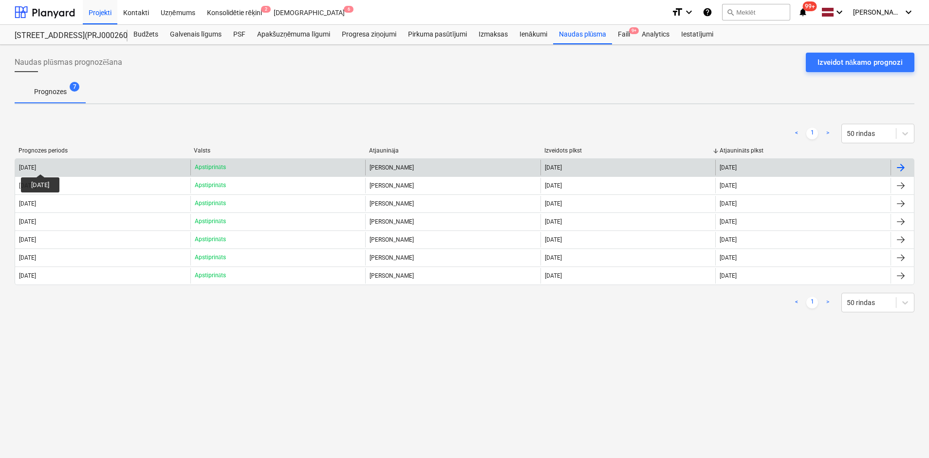
click at [36, 165] on div "[DATE]" at bounding box center [27, 167] width 17 height 7
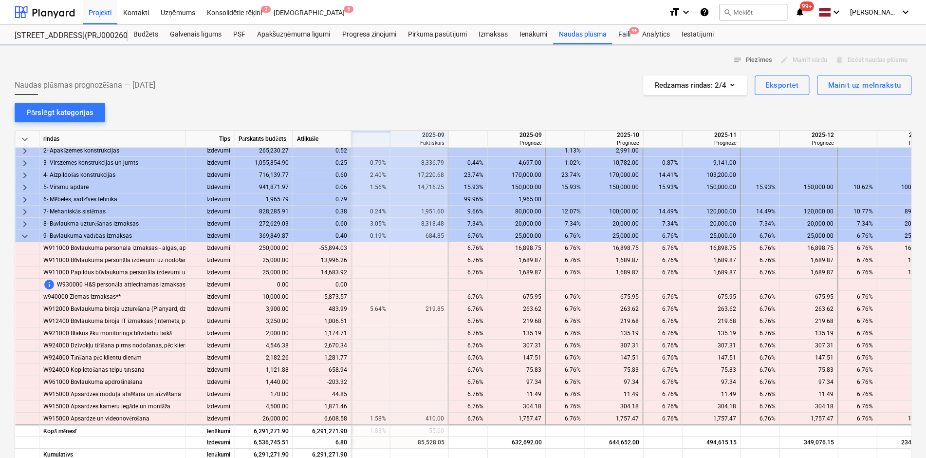
scroll to position [0, 974]
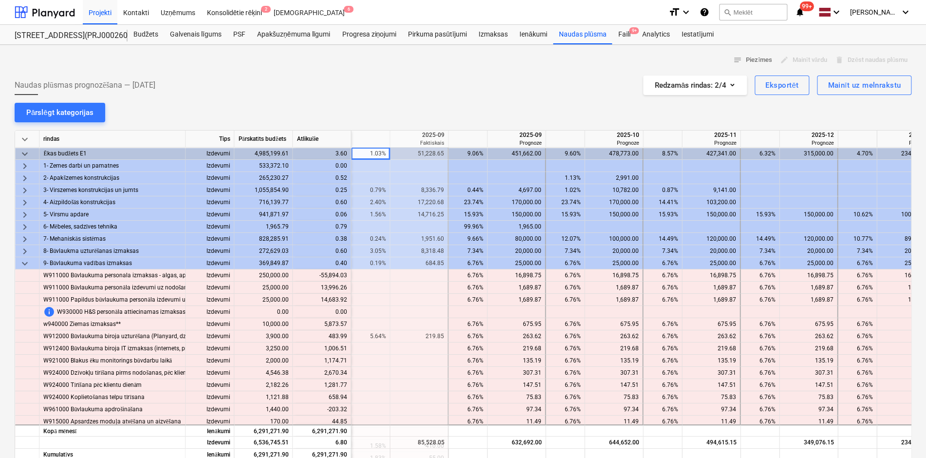
click at [532, 185] on div "4,697.00" at bounding box center [516, 190] width 50 height 12
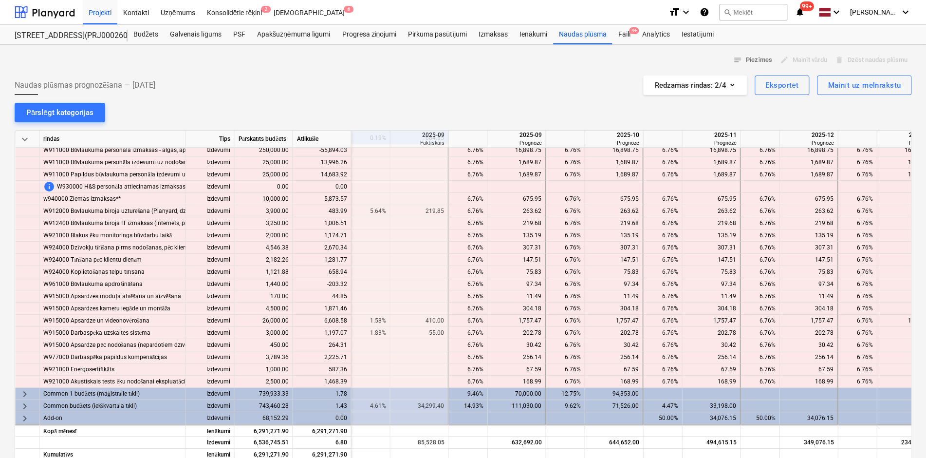
scroll to position [128, 974]
click at [677, 454] on div at bounding box center [662, 454] width 39 height 12
